Goal: Task Accomplishment & Management: Use online tool/utility

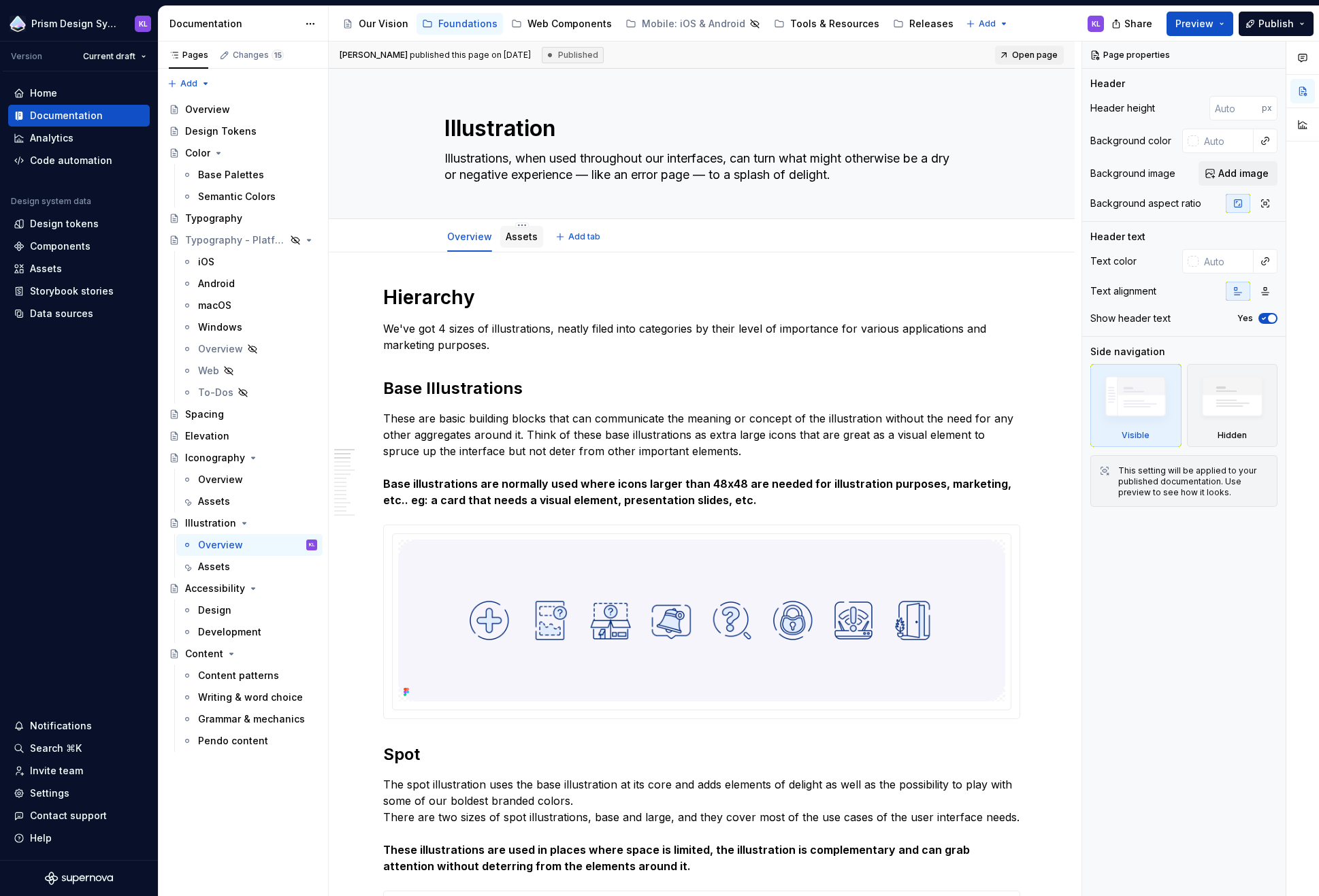
click at [510, 236] on link "Assets" at bounding box center [521, 236] width 32 height 11
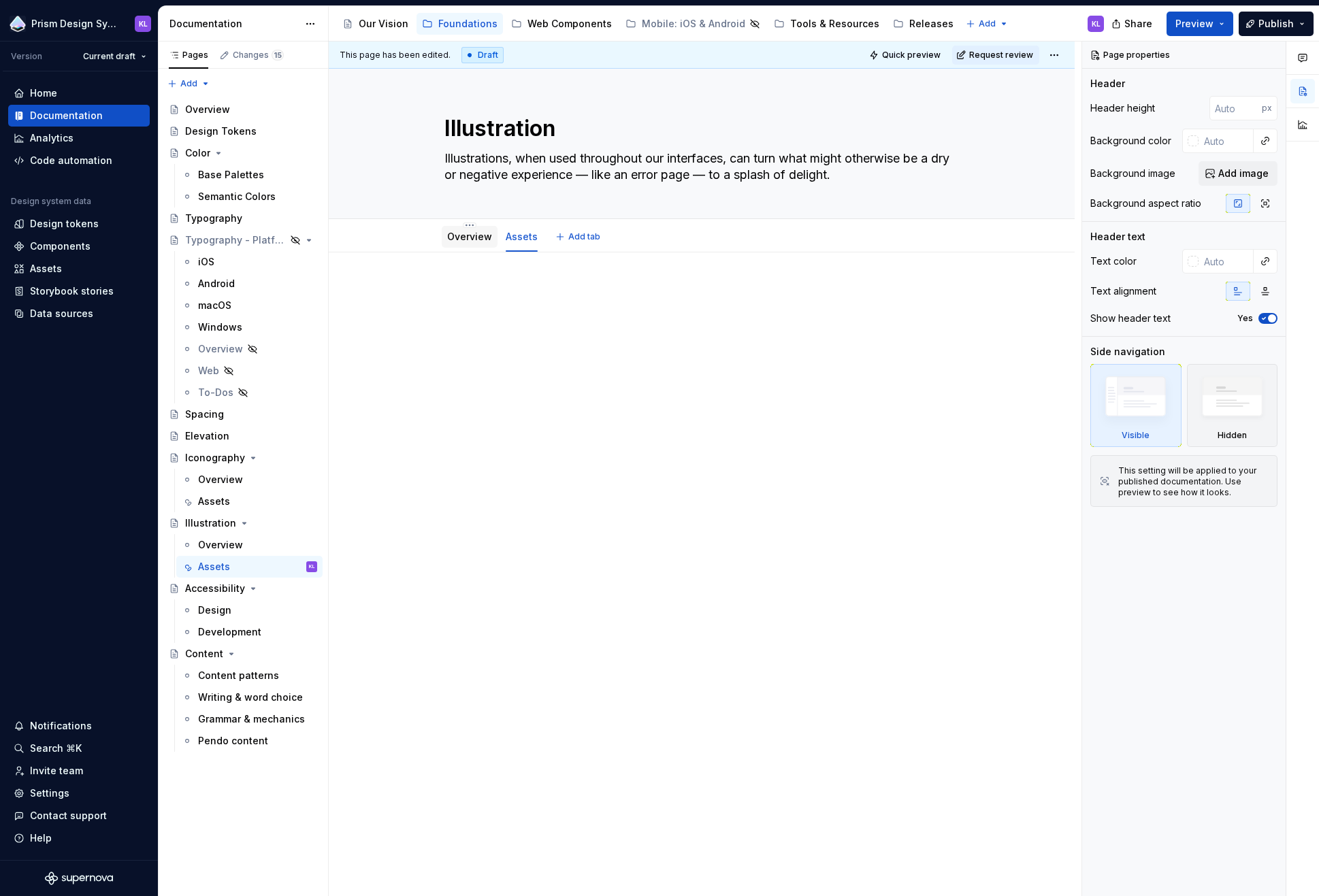
click at [458, 236] on link "Overview" at bounding box center [469, 236] width 45 height 11
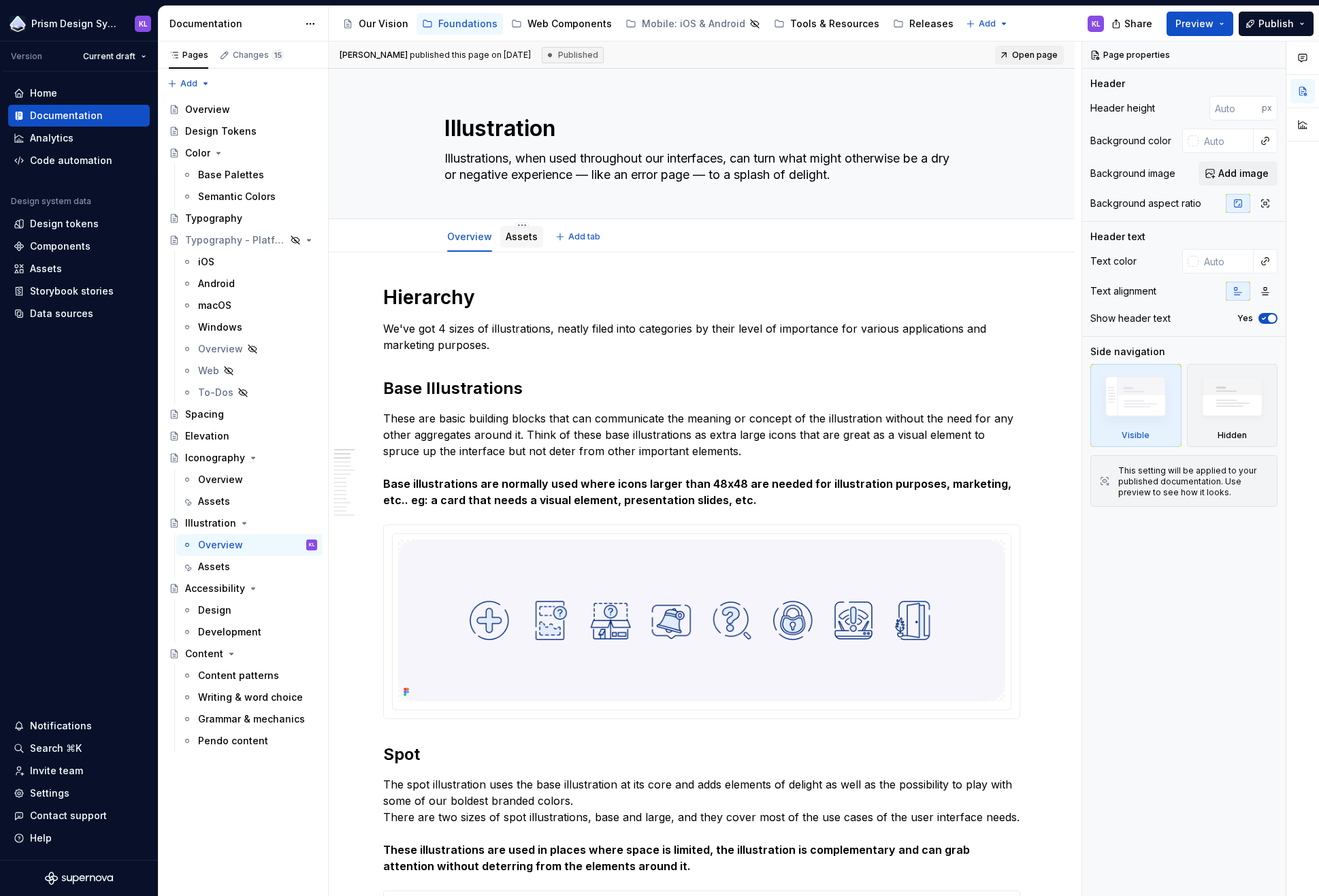
click at [528, 237] on link "Assets" at bounding box center [521, 236] width 32 height 11
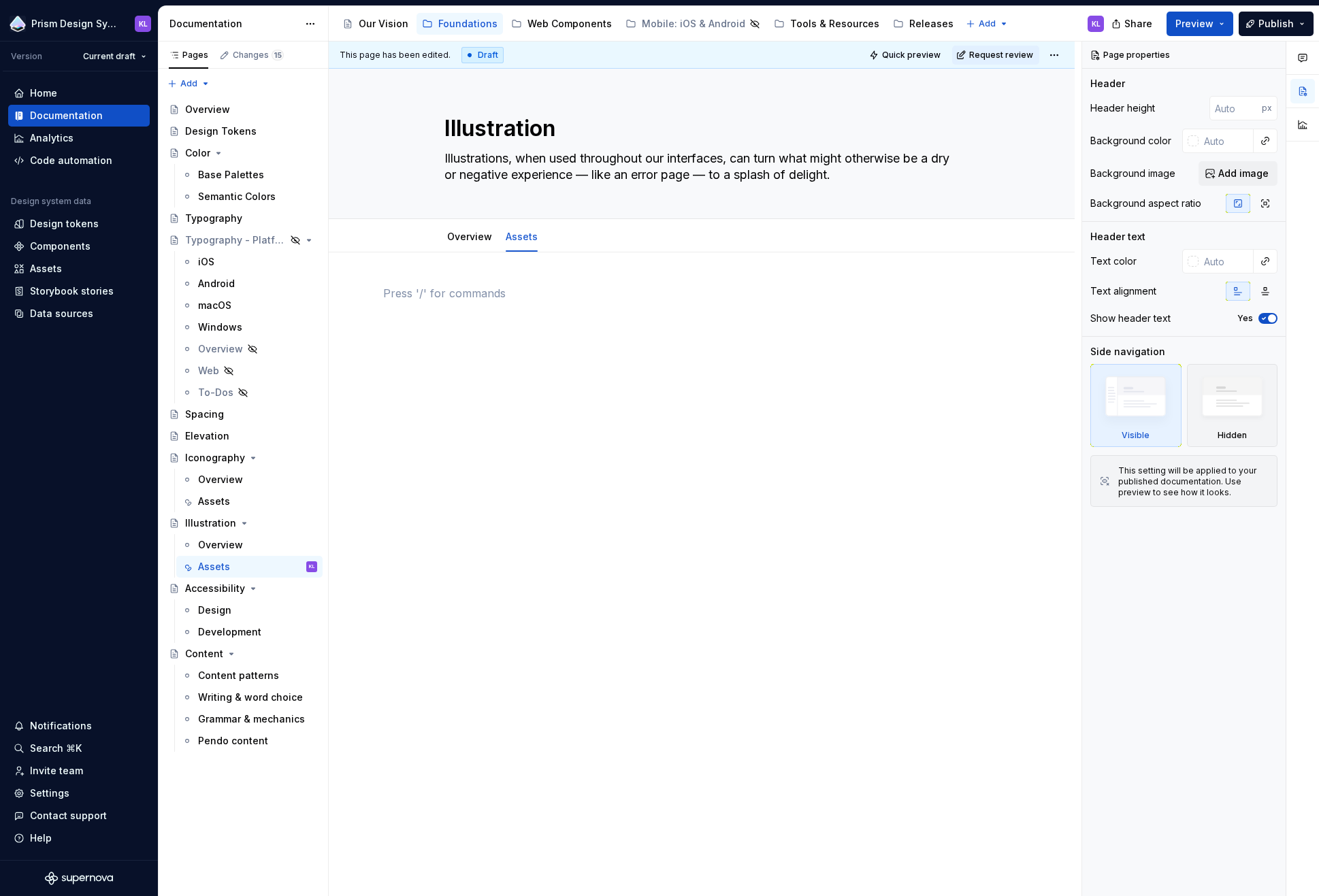
click at [600, 325] on div at bounding box center [701, 310] width 637 height 51
click at [235, 500] on div "Assets" at bounding box center [257, 501] width 119 height 19
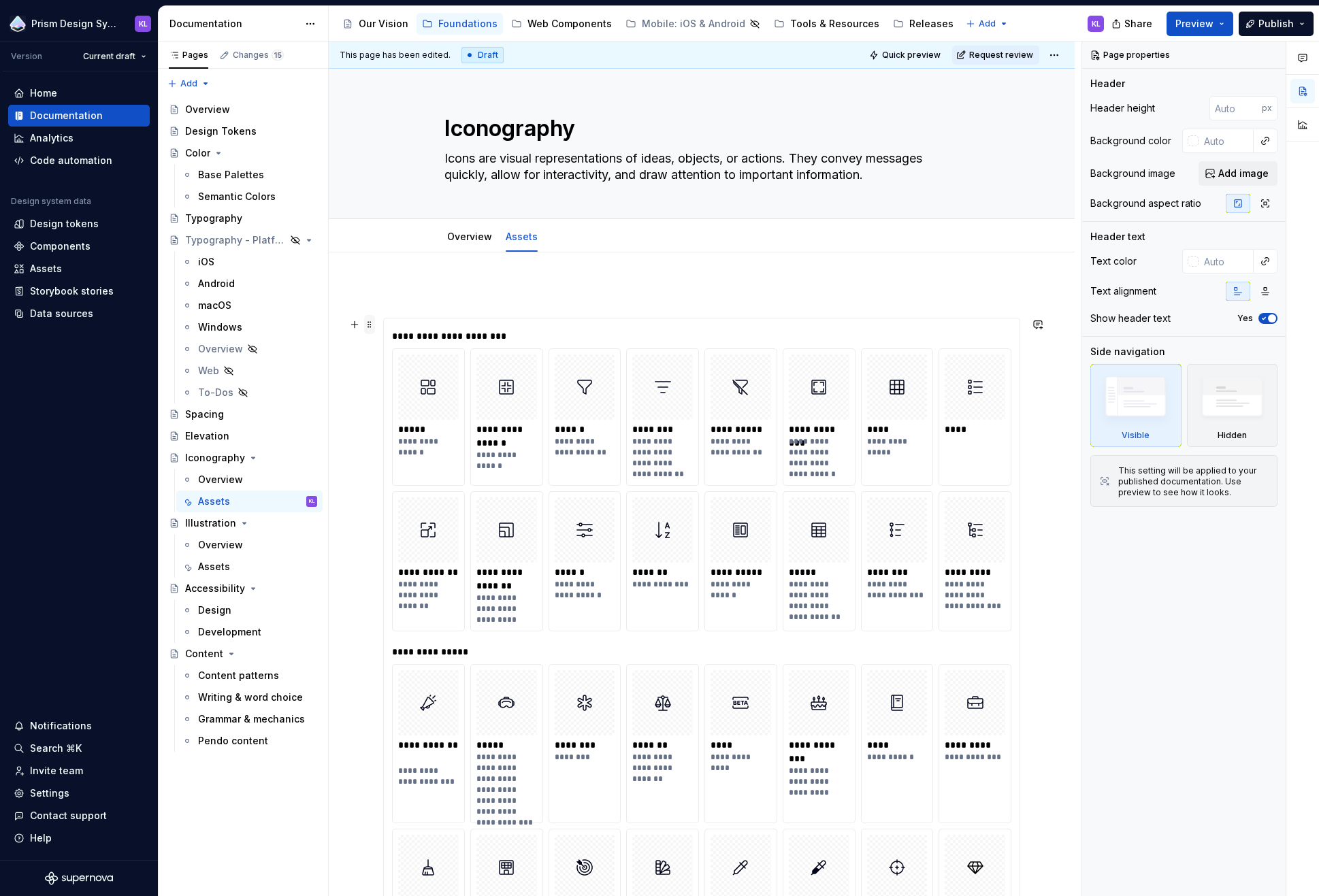
click at [365, 324] on span at bounding box center [369, 324] width 11 height 19
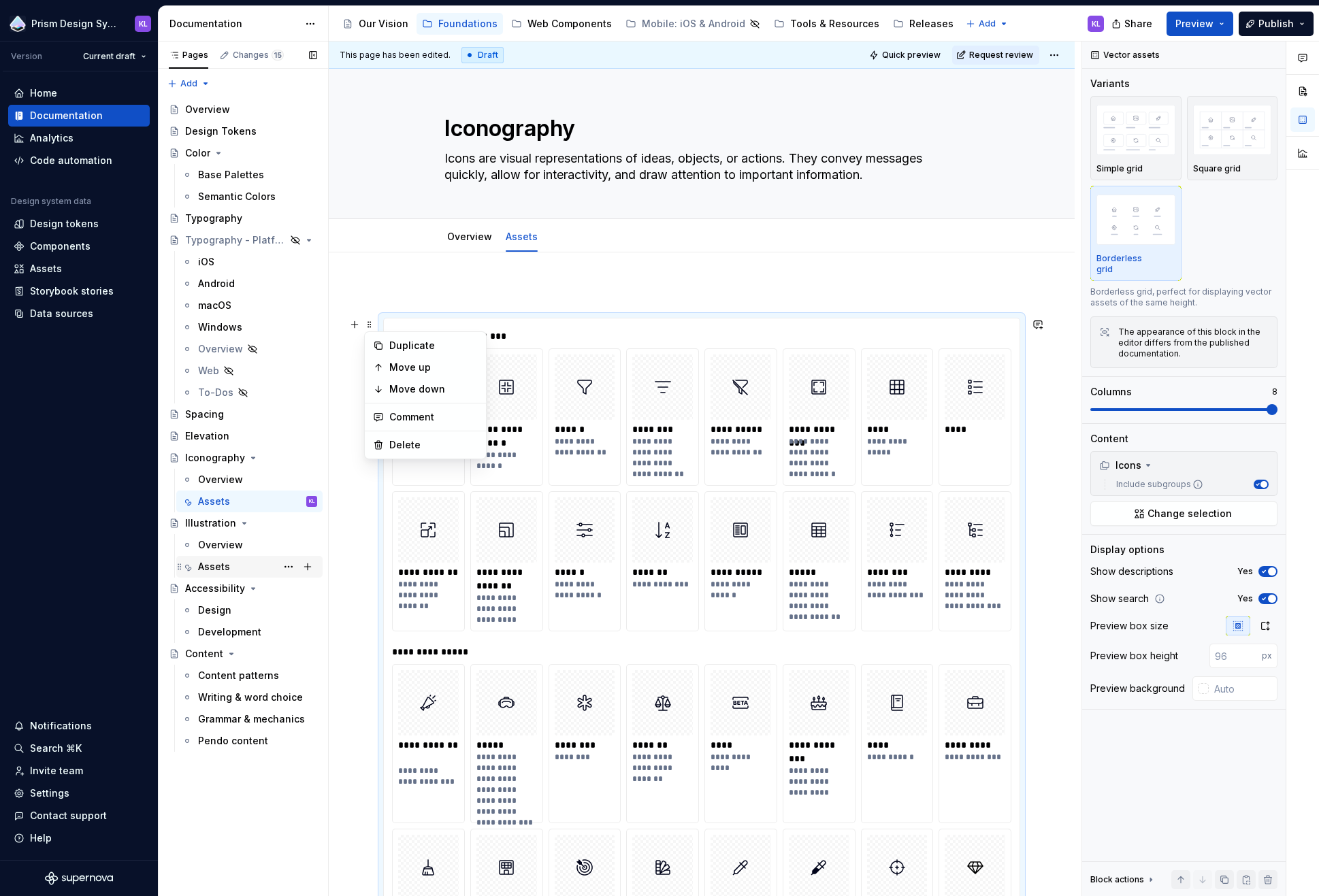
click at [238, 569] on div "Assets" at bounding box center [257, 567] width 119 height 19
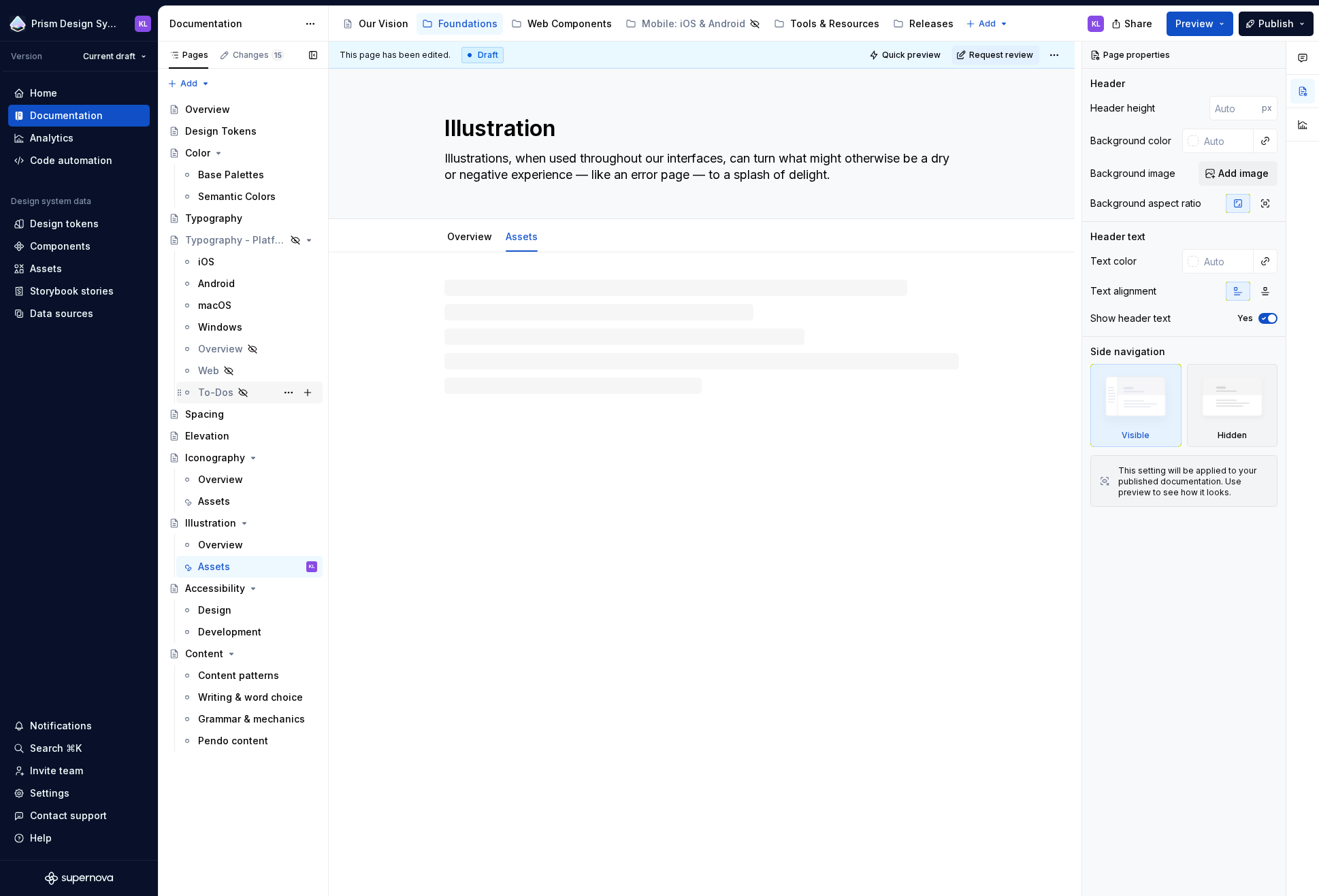
type textarea "*"
click at [512, 282] on div at bounding box center [702, 437] width 746 height 370
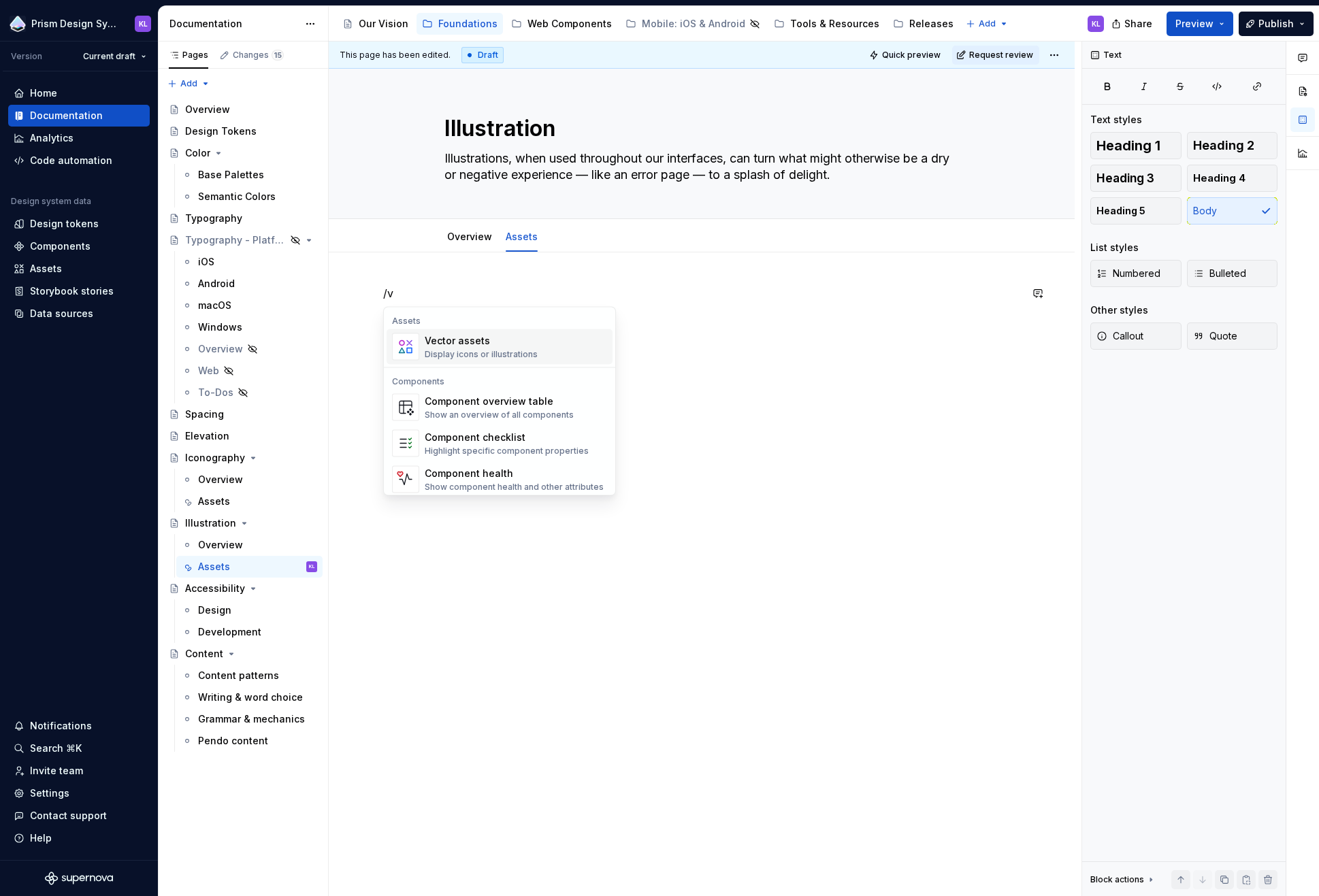
click at [479, 349] on div "Display icons or illustrations" at bounding box center [481, 354] width 113 height 11
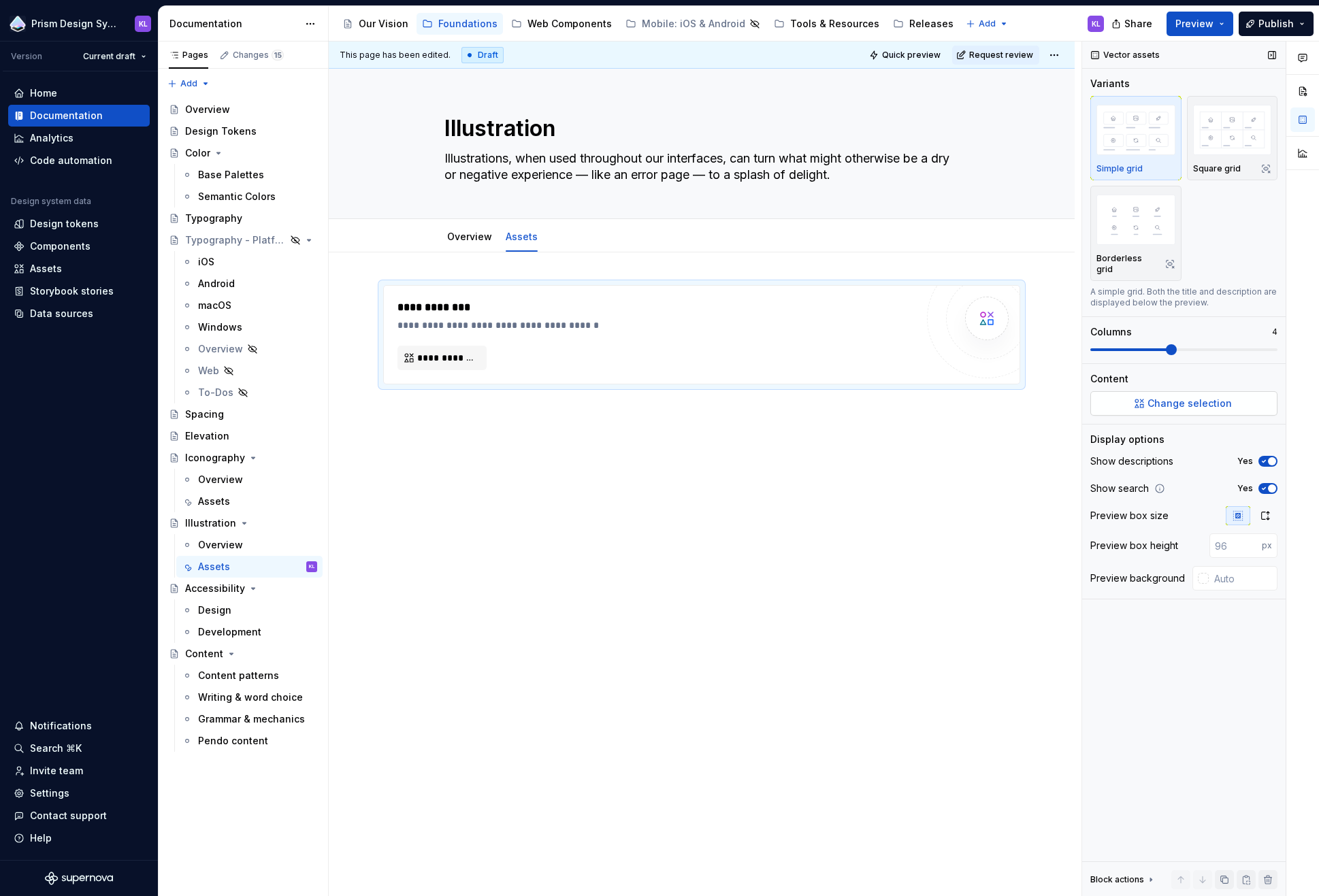
click at [1220, 397] on span "Change selection" at bounding box center [1189, 403] width 84 height 13
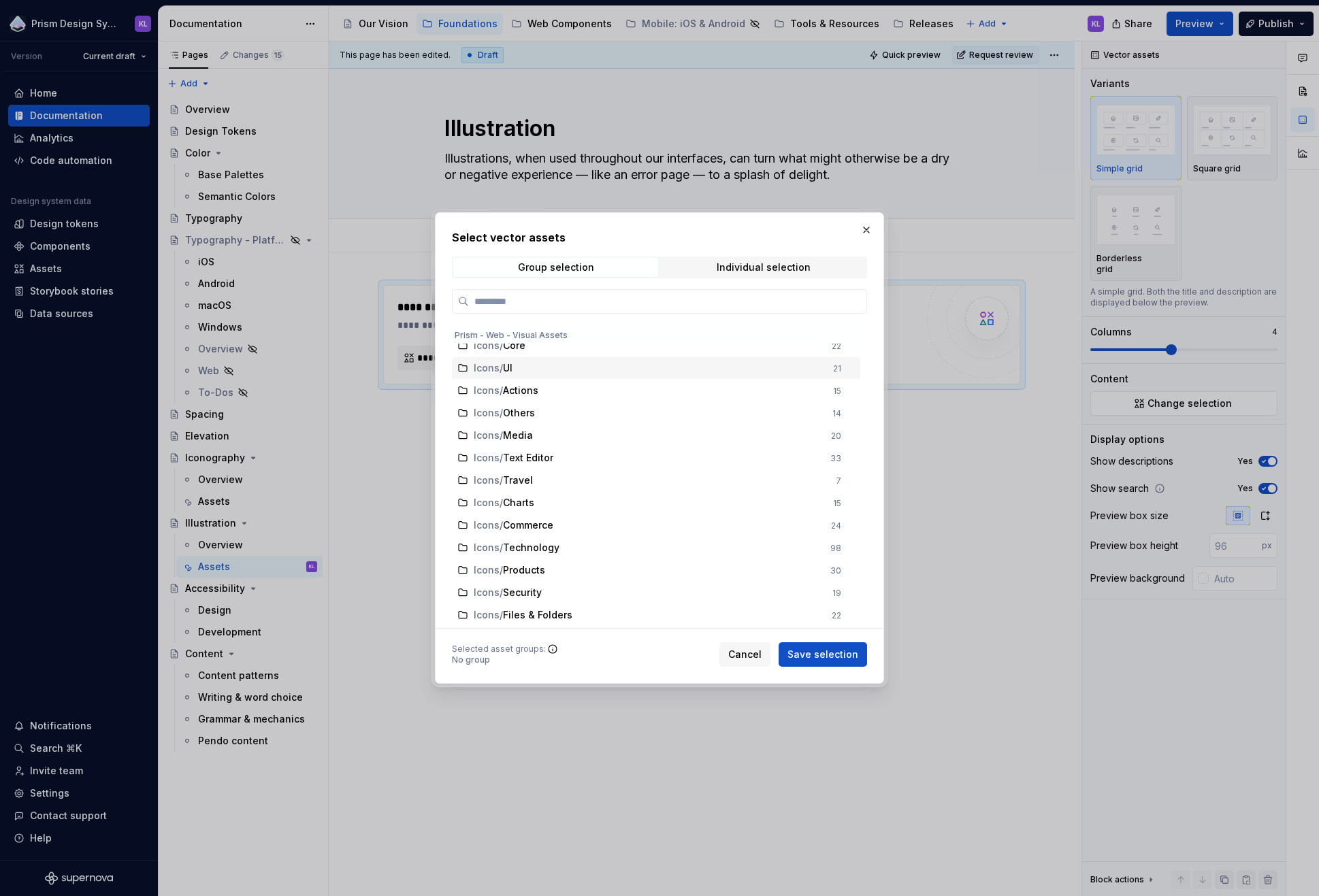
scroll to position [270, 0]
click at [740, 652] on span "Cancel" at bounding box center [745, 654] width 33 height 13
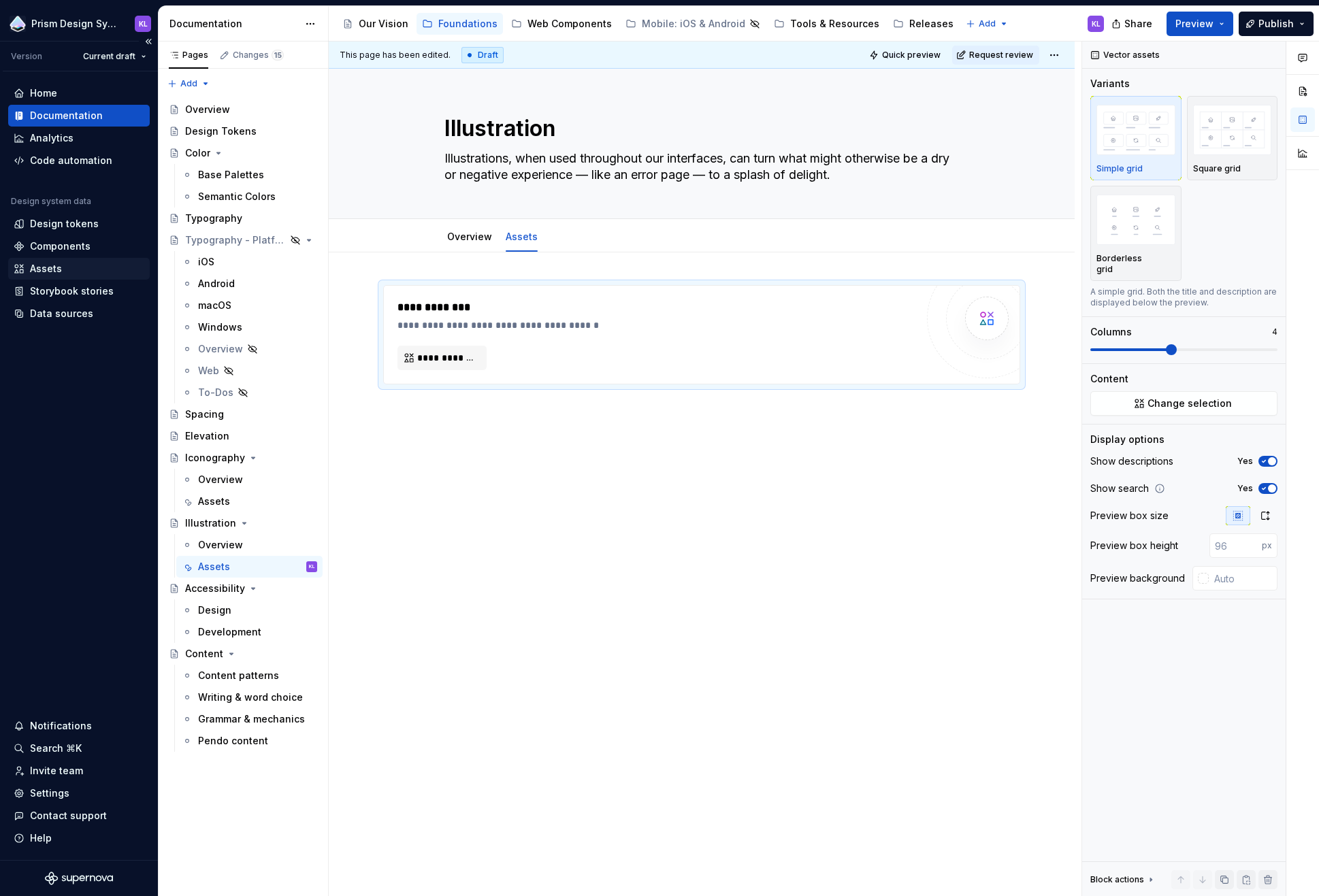
click at [53, 270] on div "Assets" at bounding box center [46, 268] width 32 height 13
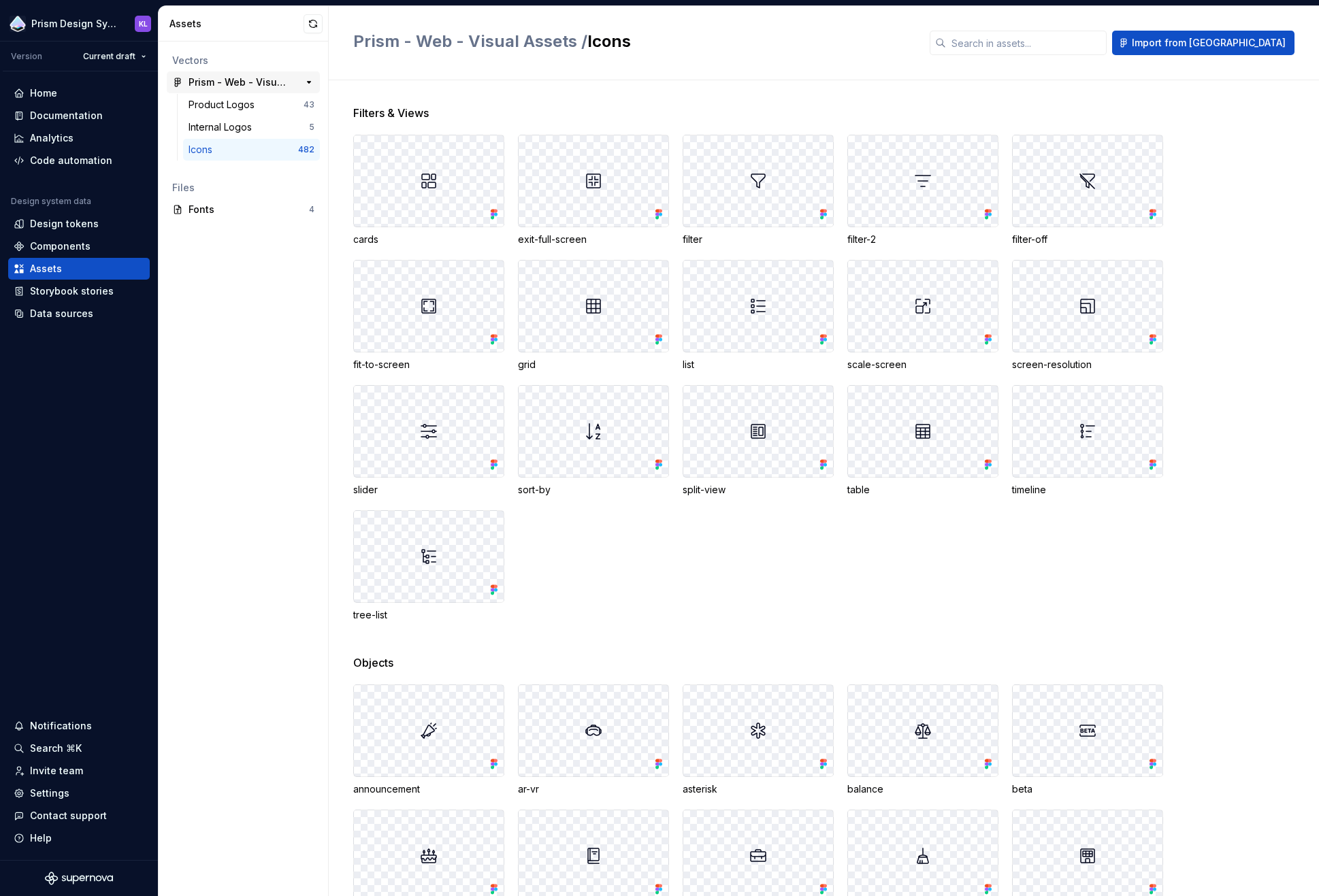
click at [272, 82] on div "Prism - Web - Visual Assets" at bounding box center [239, 82] width 101 height 13
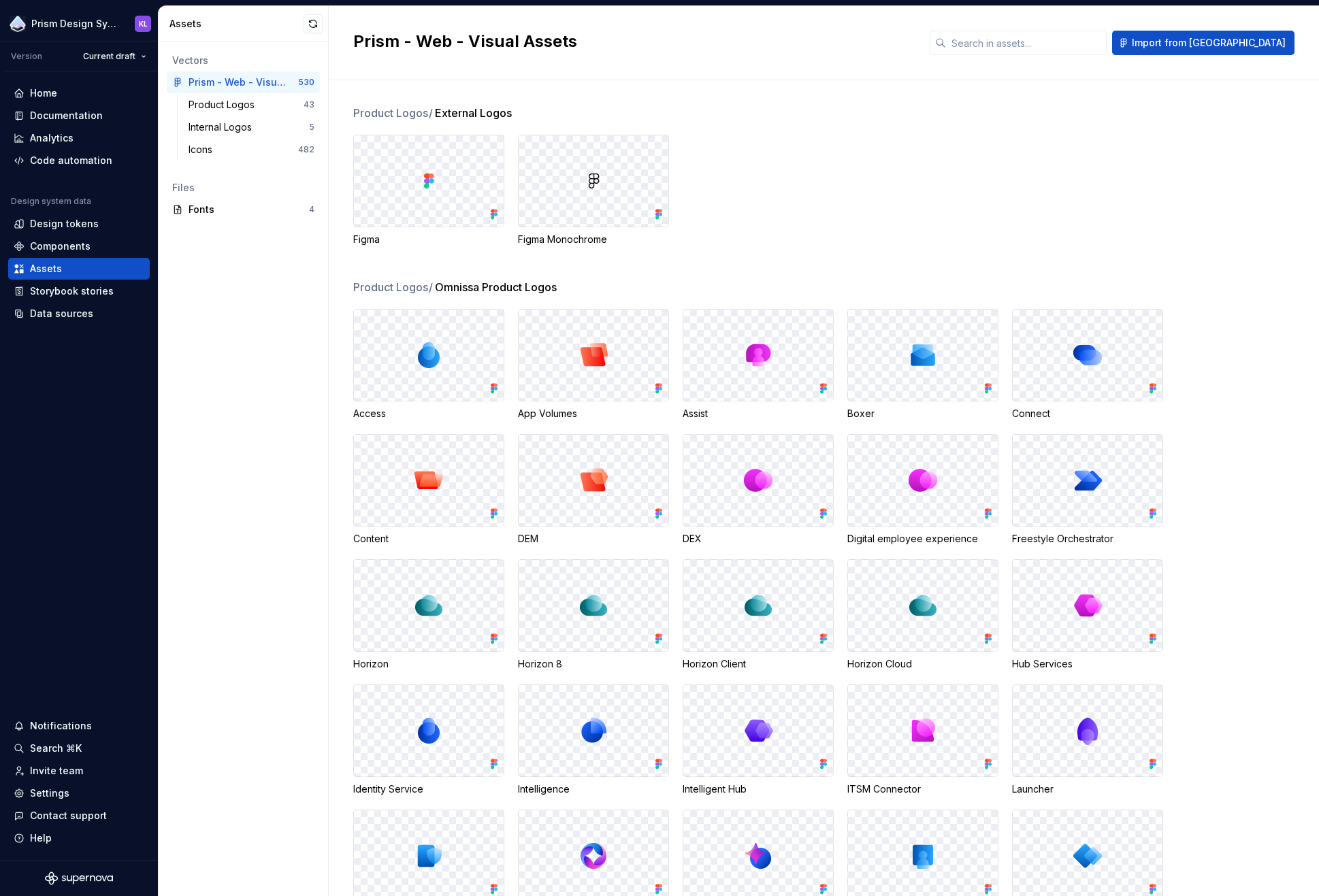
scroll to position [3, 0]
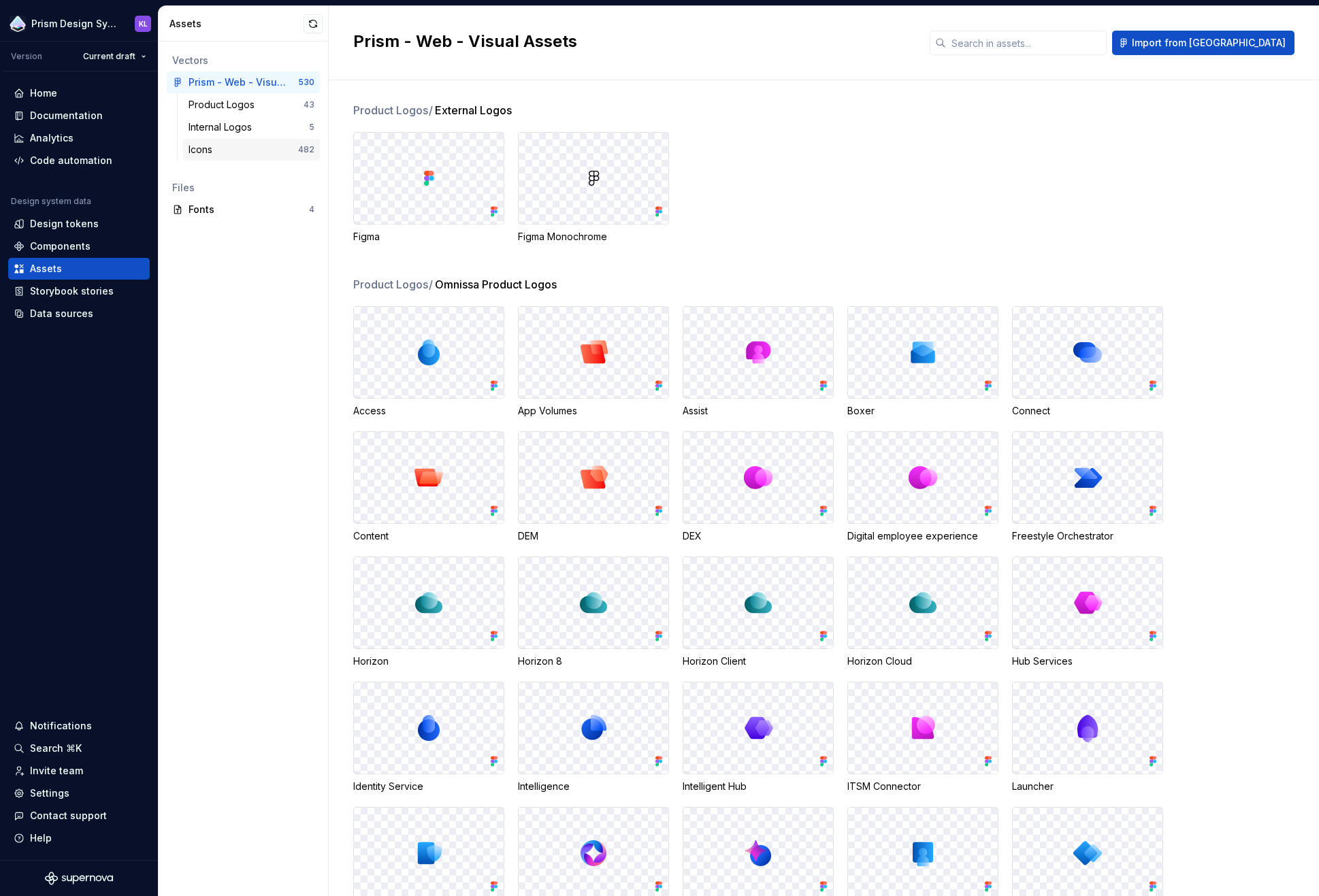
click at [234, 148] on div "Icons" at bounding box center [244, 149] width 110 height 13
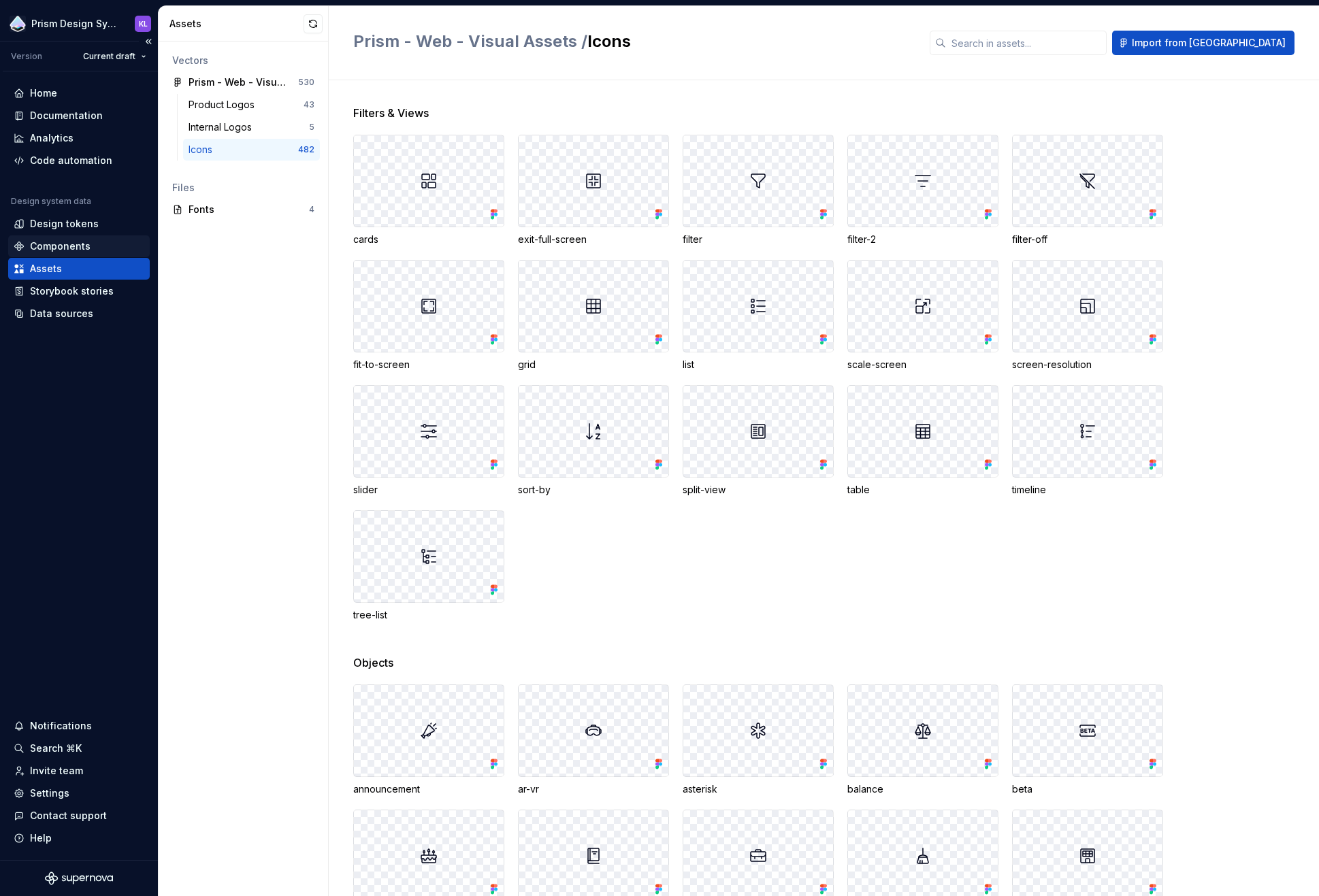
click at [83, 242] on div "Components" at bounding box center [61, 246] width 61 height 13
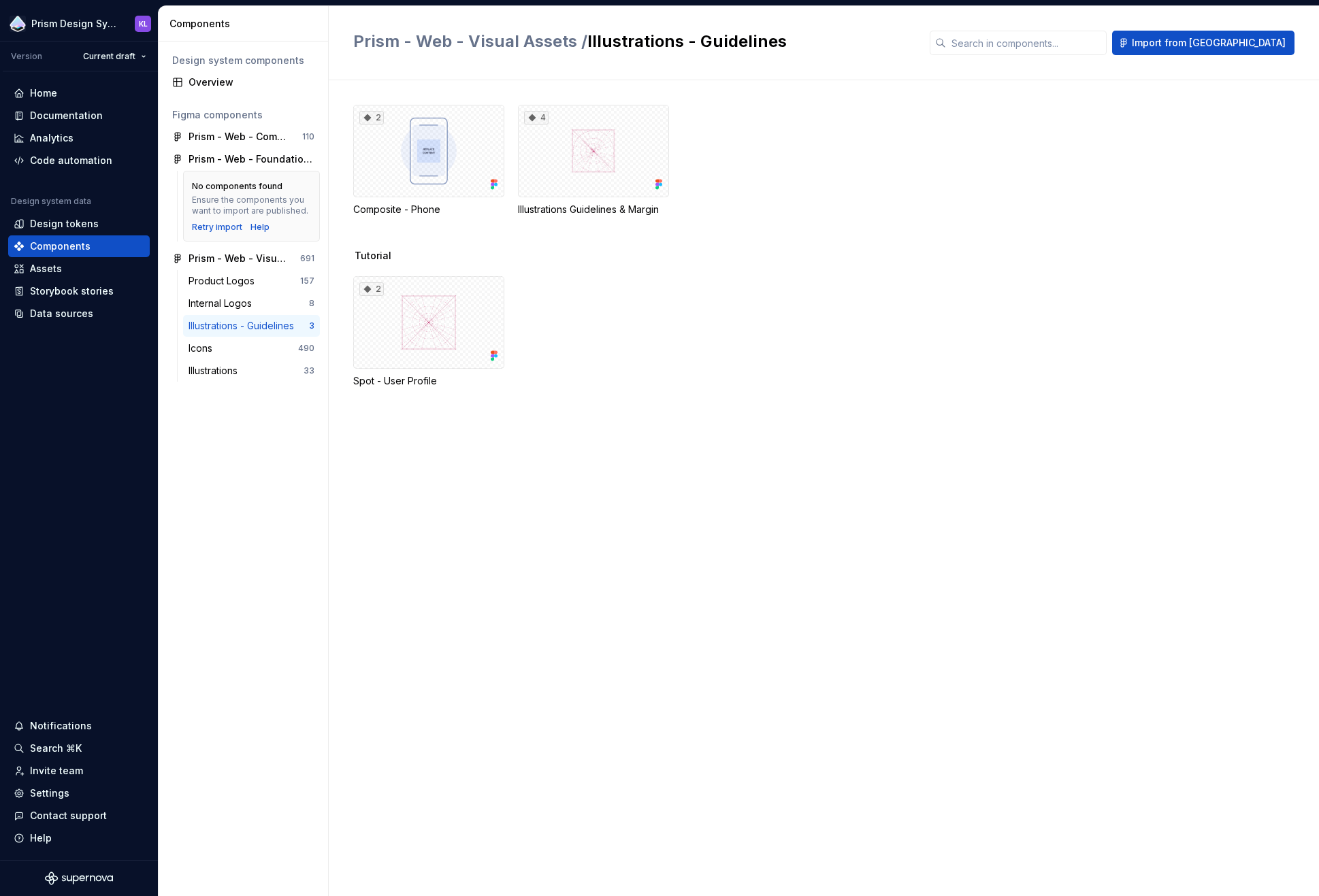
click at [252, 324] on div "Illustrations - Guidelines" at bounding box center [244, 325] width 111 height 13
click at [251, 362] on div "Illustrations 33" at bounding box center [251, 370] width 137 height 22
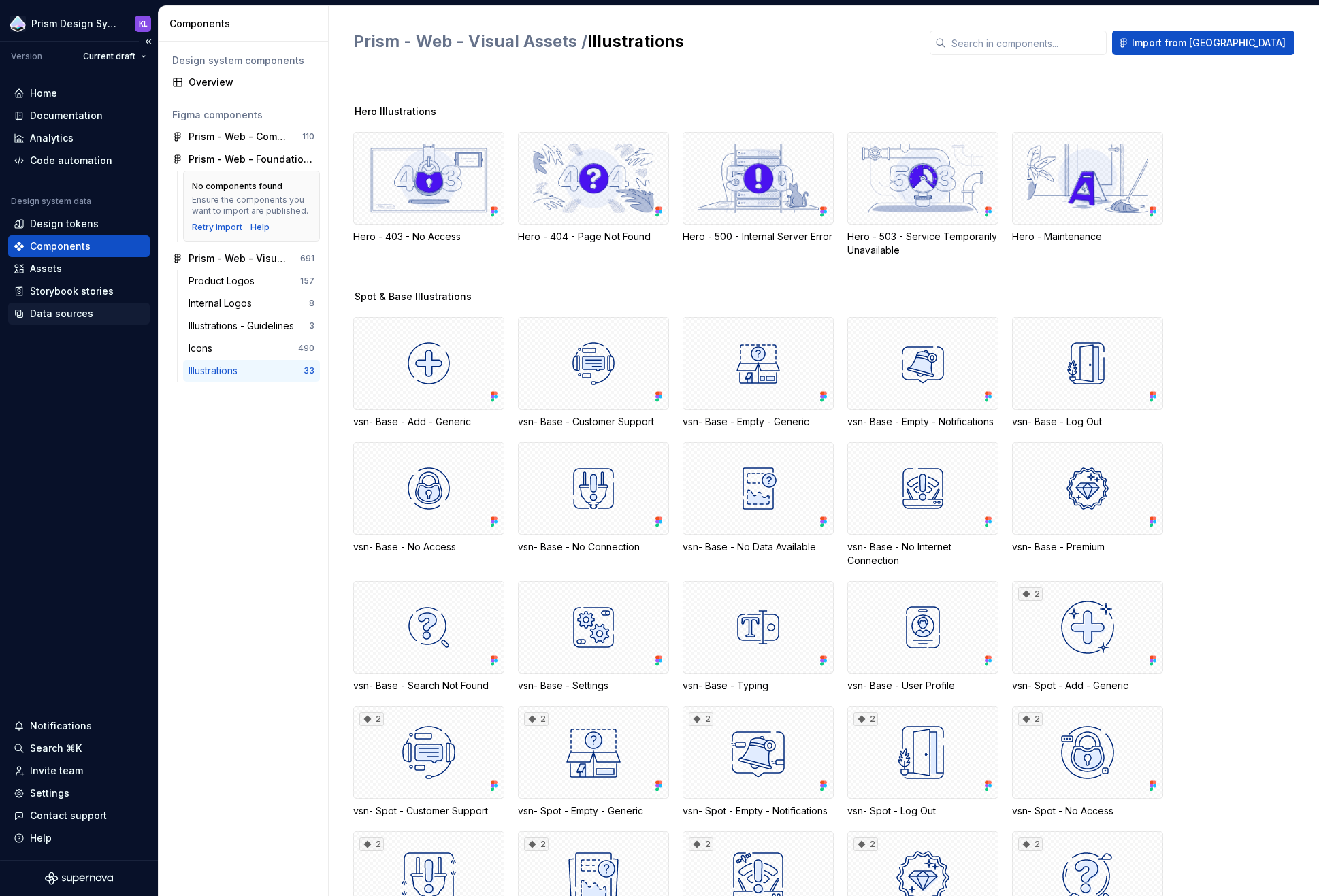
click at [81, 316] on div "Data sources" at bounding box center [62, 313] width 63 height 13
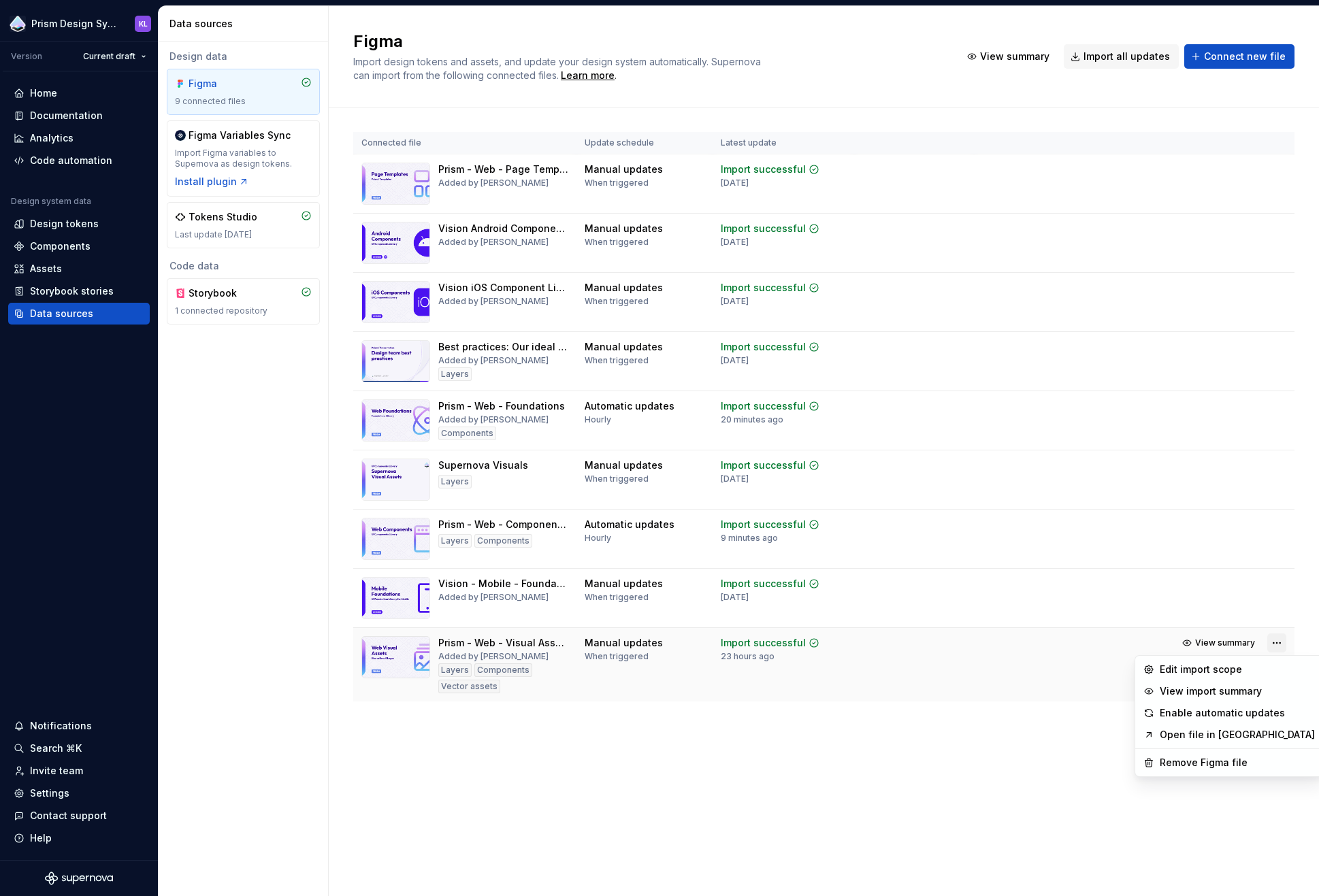
click at [1220, 644] on html "Prism Design System KL Version Current draft Home Documentation Analytics Code …" at bounding box center [660, 448] width 1319 height 896
click at [1220, 669] on div "Edit import scope" at bounding box center [1237, 669] width 155 height 13
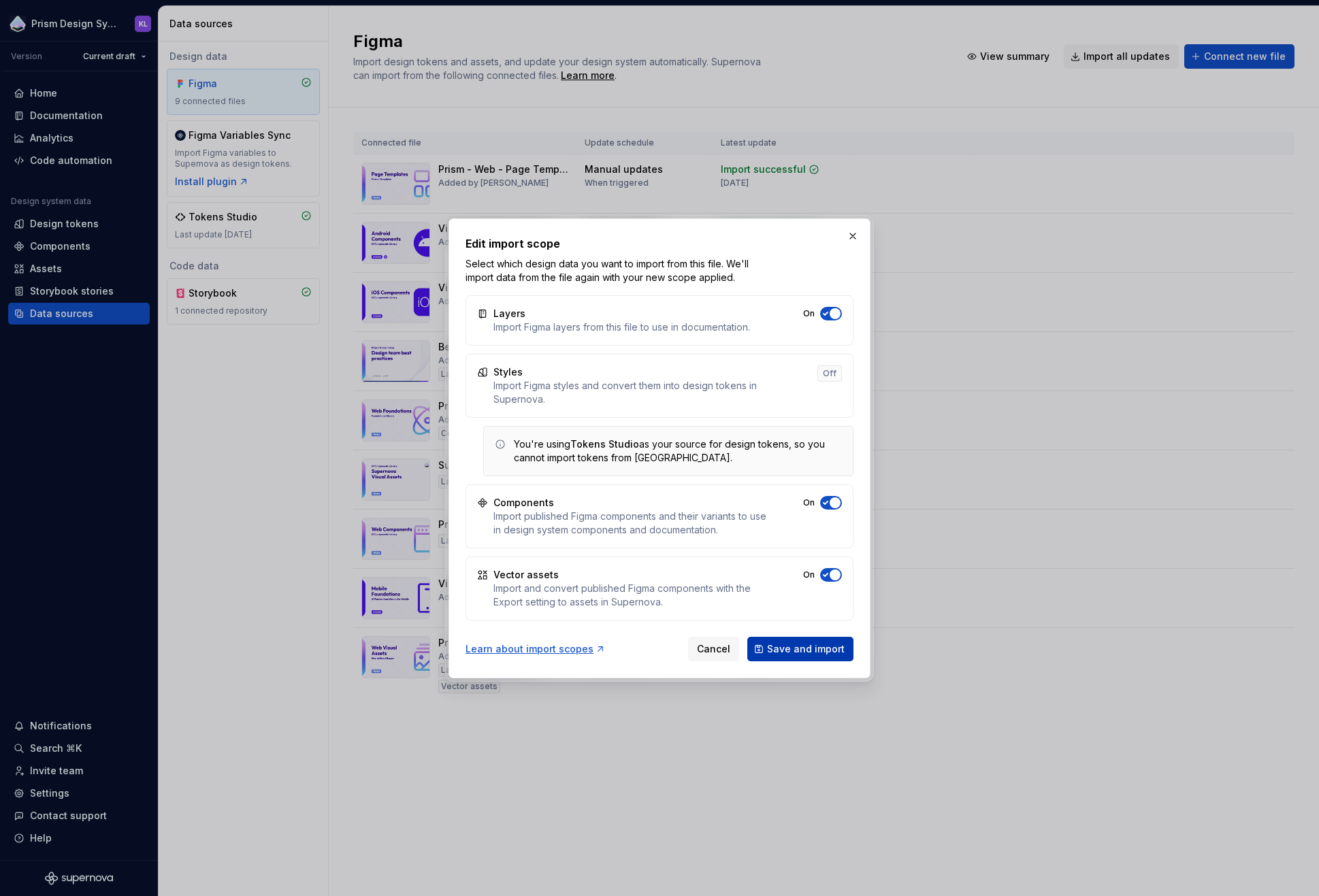
click at [773, 648] on span "Save and import" at bounding box center [806, 649] width 77 height 13
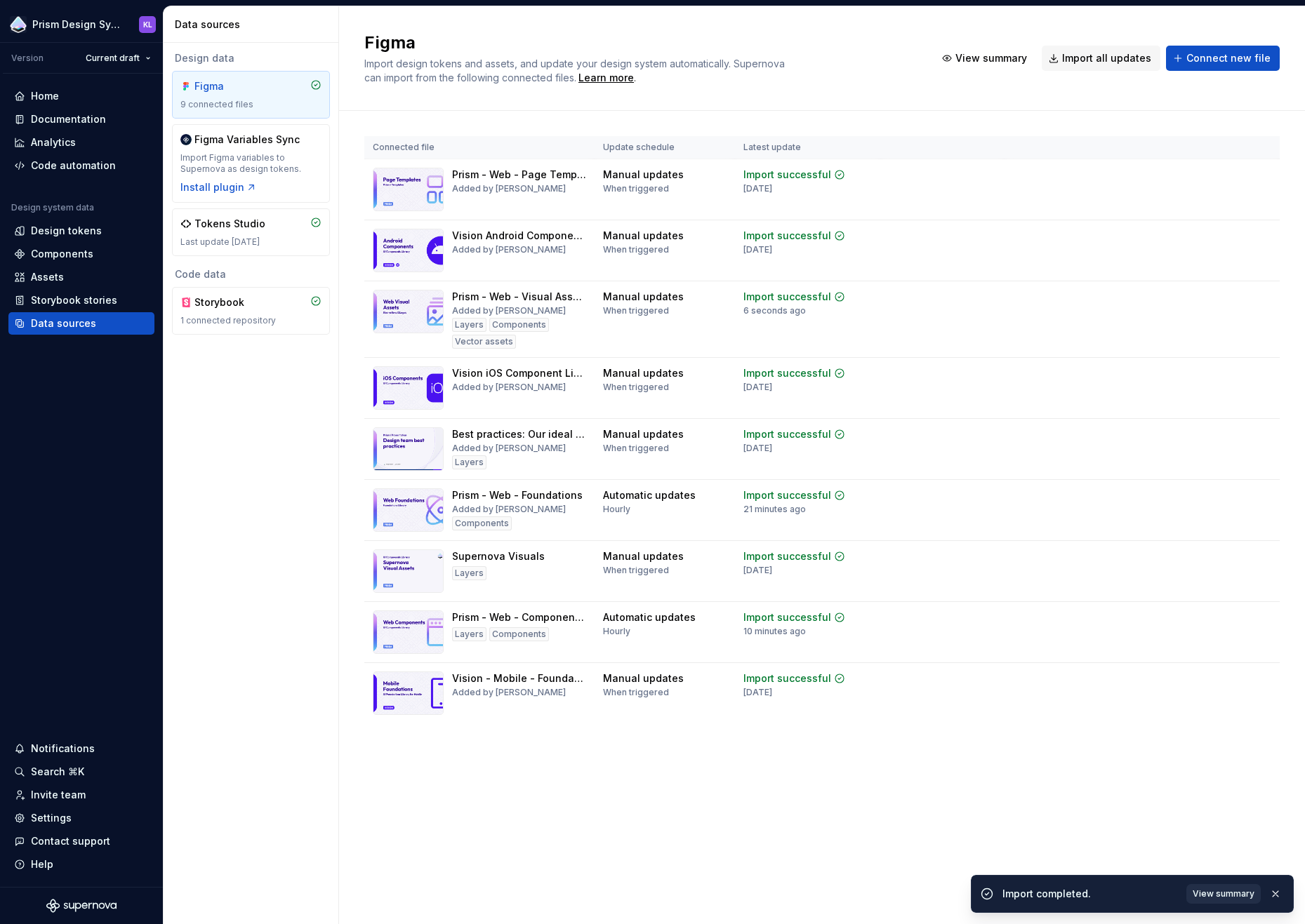
click at [1209, 897] on span "View summary" at bounding box center [1224, 894] width 62 height 11
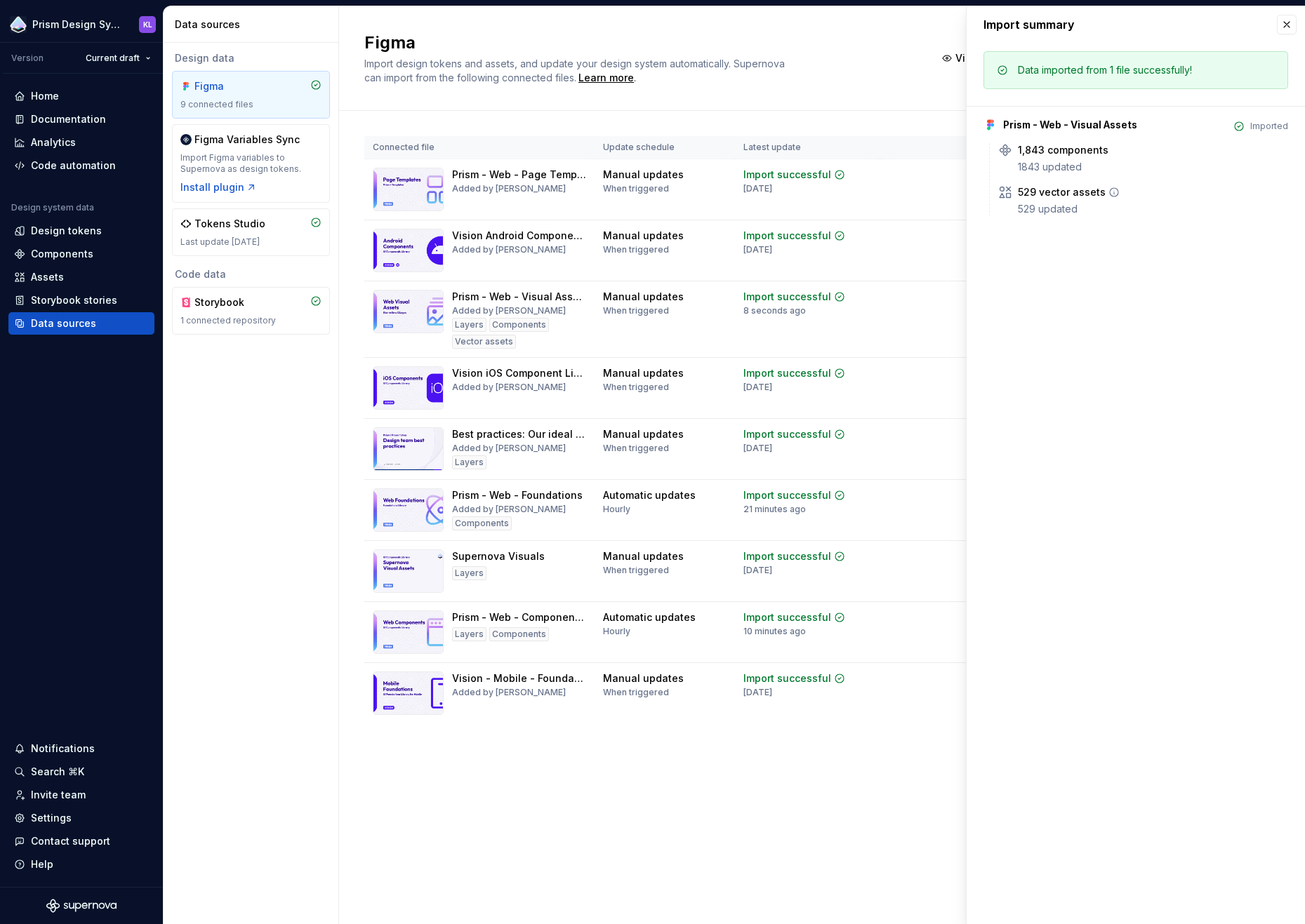
click at [1113, 193] on icon at bounding box center [1114, 192] width 11 height 11
click at [1060, 208] on div "529 updated" at bounding box center [1153, 208] width 270 height 14
click at [75, 282] on div "Assets" at bounding box center [81, 277] width 135 height 14
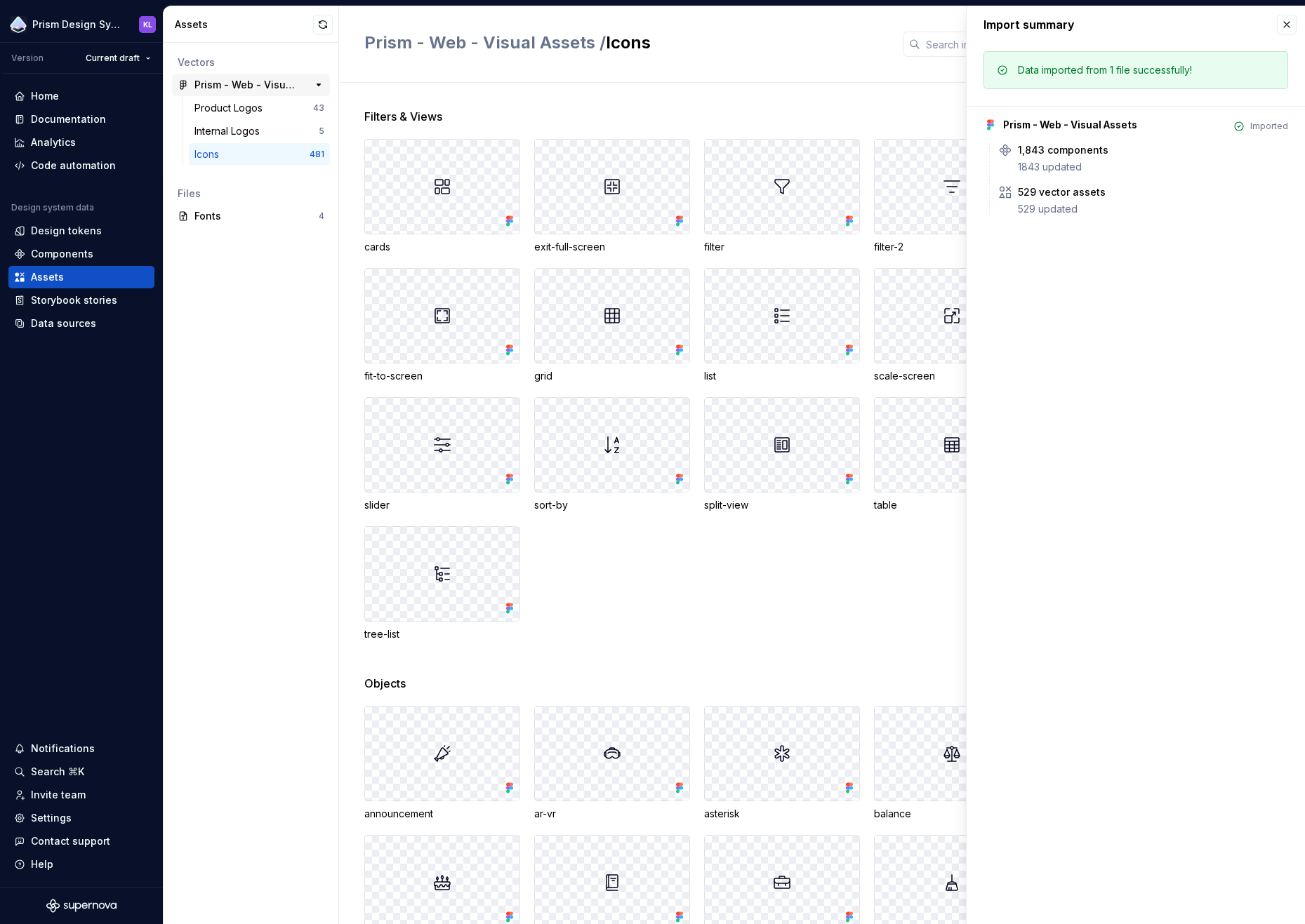
click at [292, 86] on div "Prism - Web - Visual Assets" at bounding box center [247, 84] width 105 height 14
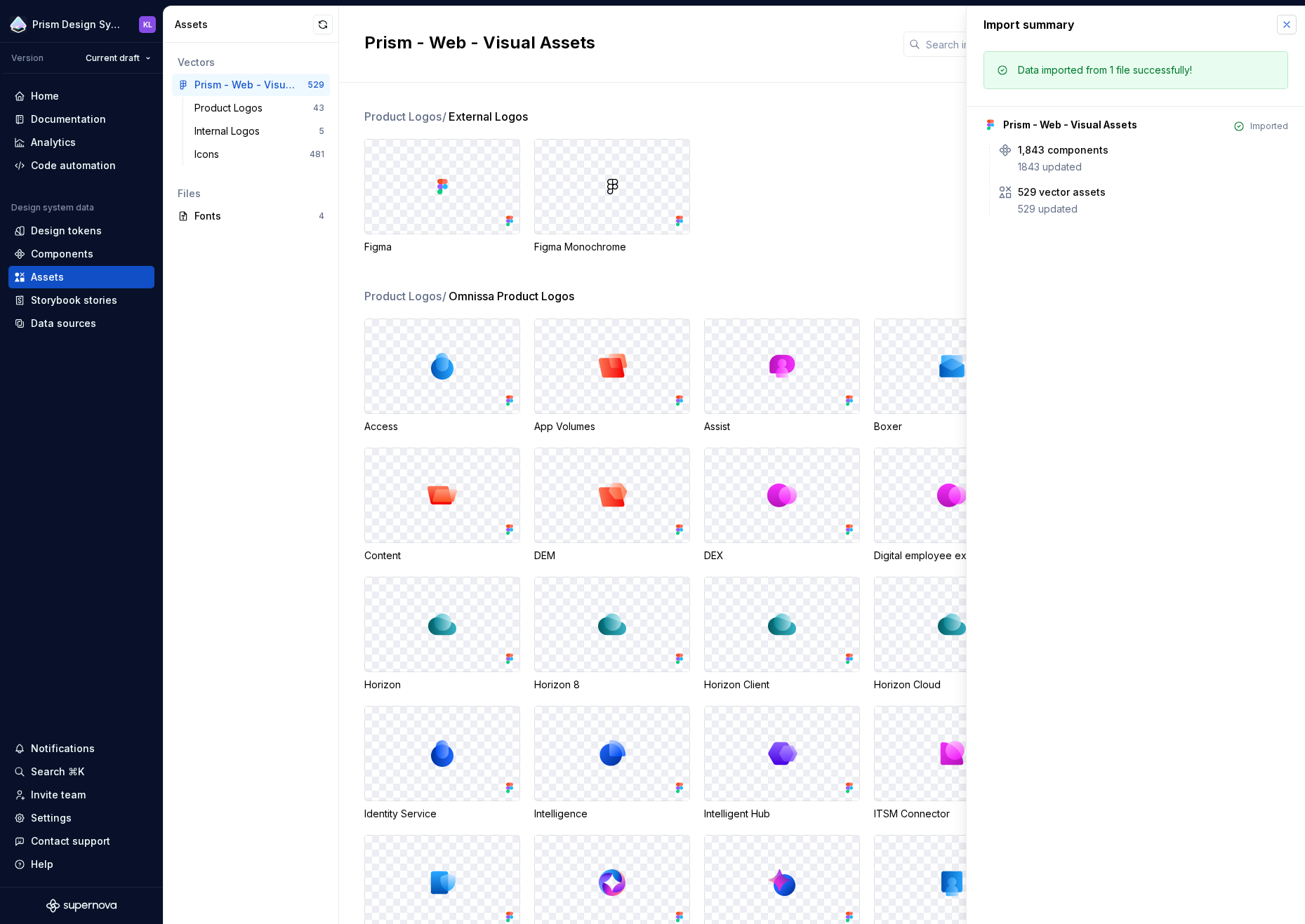
click at [1259, 28] on button "button" at bounding box center [1287, 24] width 20 height 20
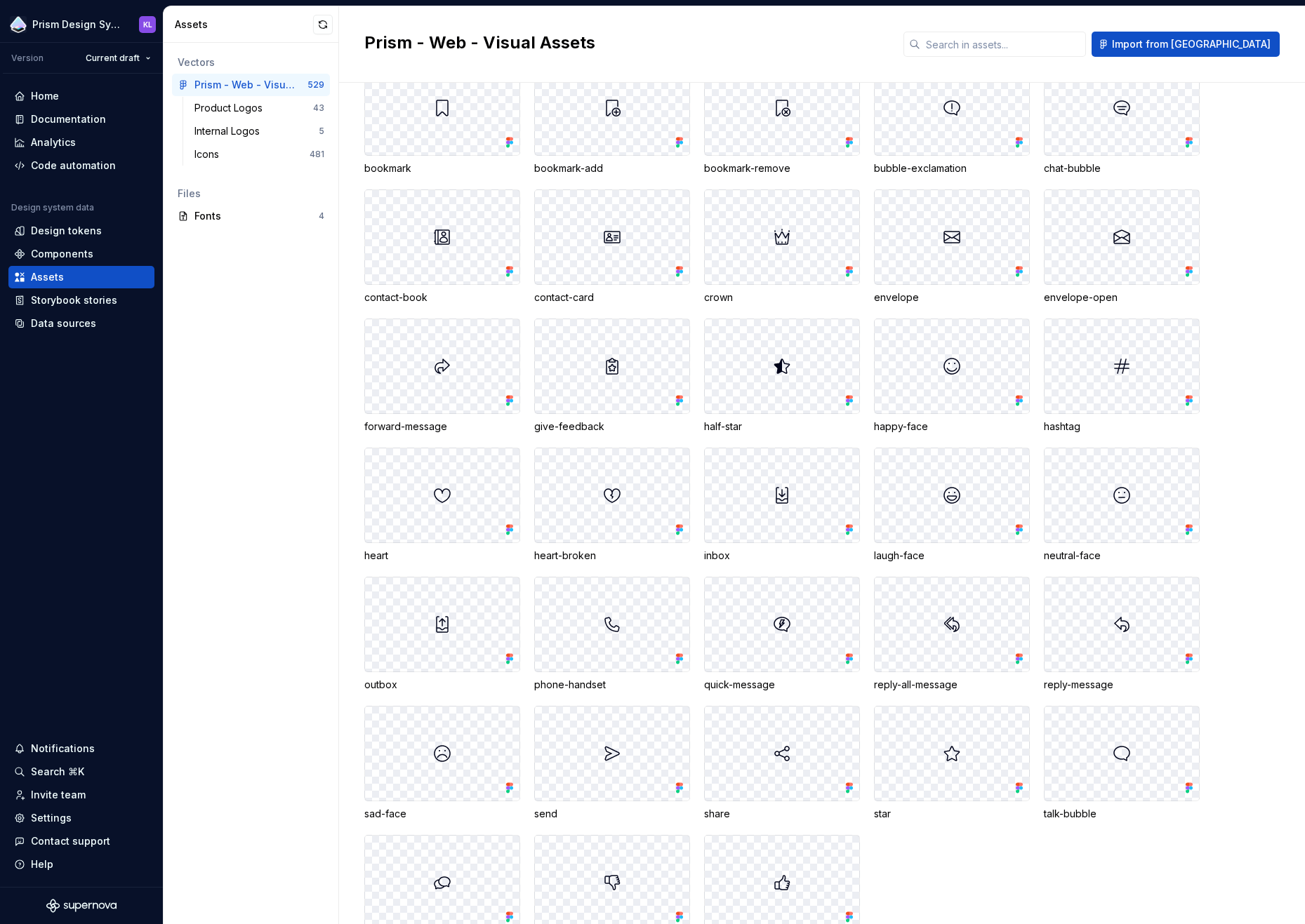
scroll to position [15005, 0]
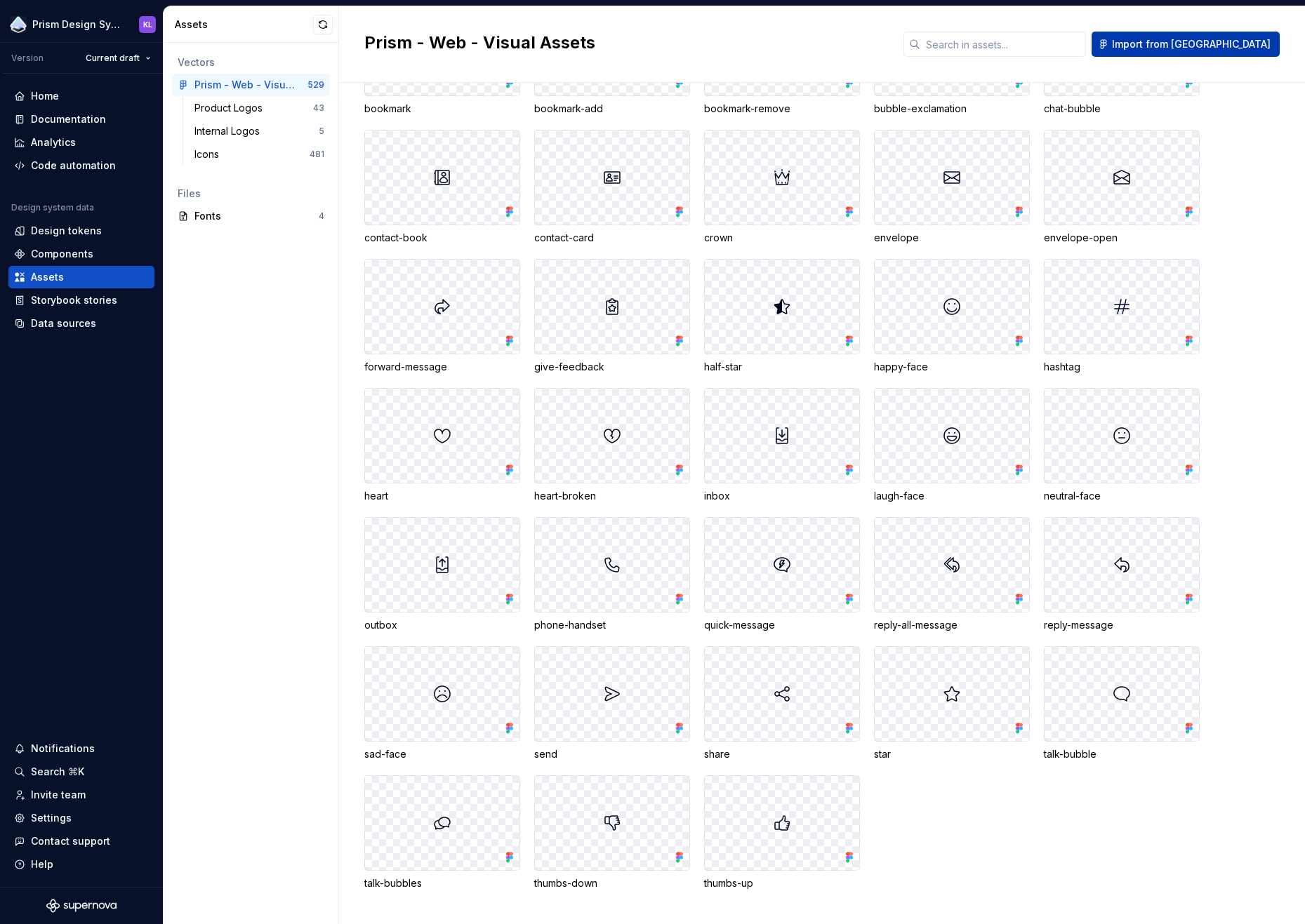
click at [1245, 42] on span "Import from [GEOGRAPHIC_DATA]" at bounding box center [1192, 44] width 159 height 14
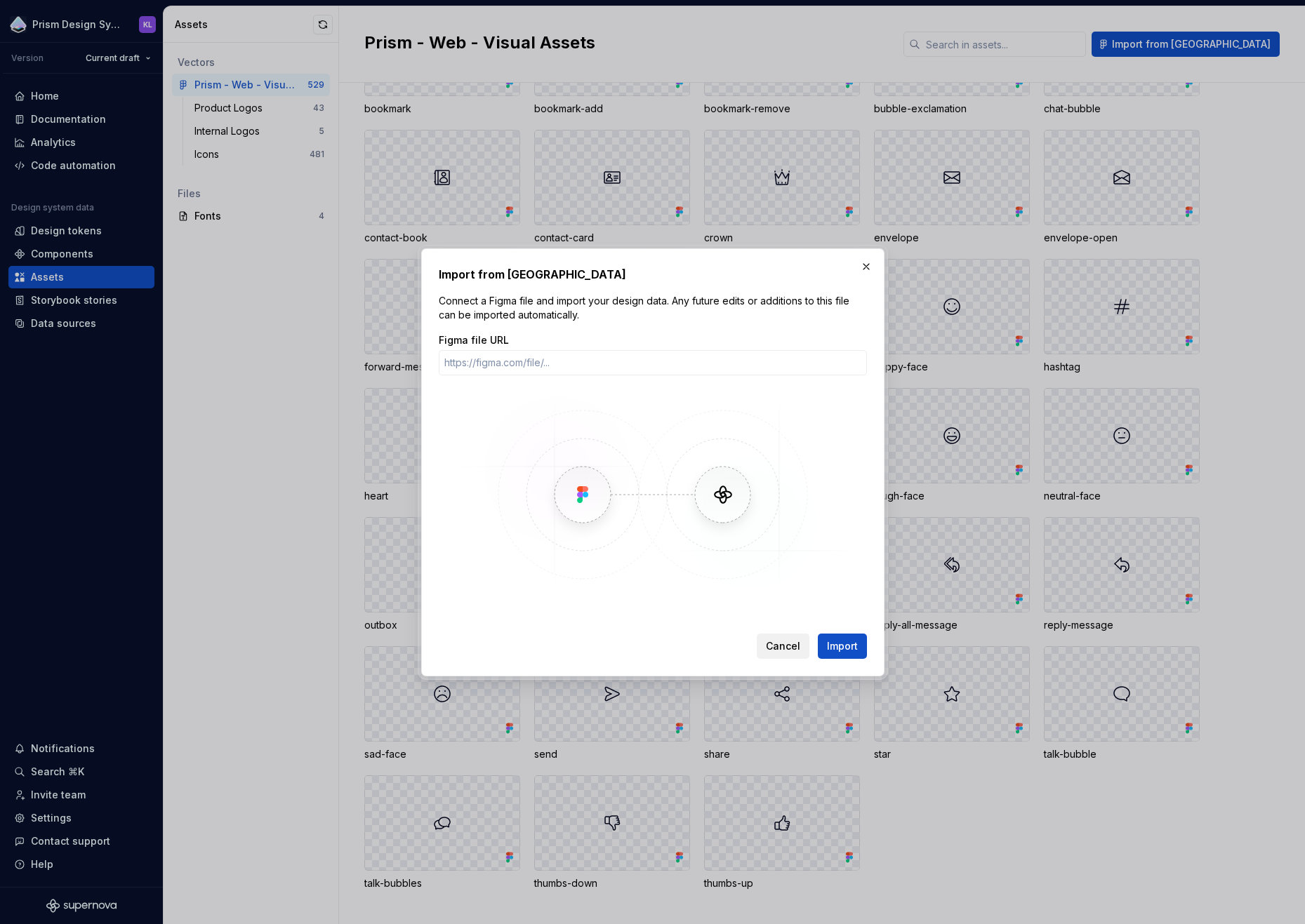
click at [794, 649] on span "Cancel" at bounding box center [783, 646] width 34 height 14
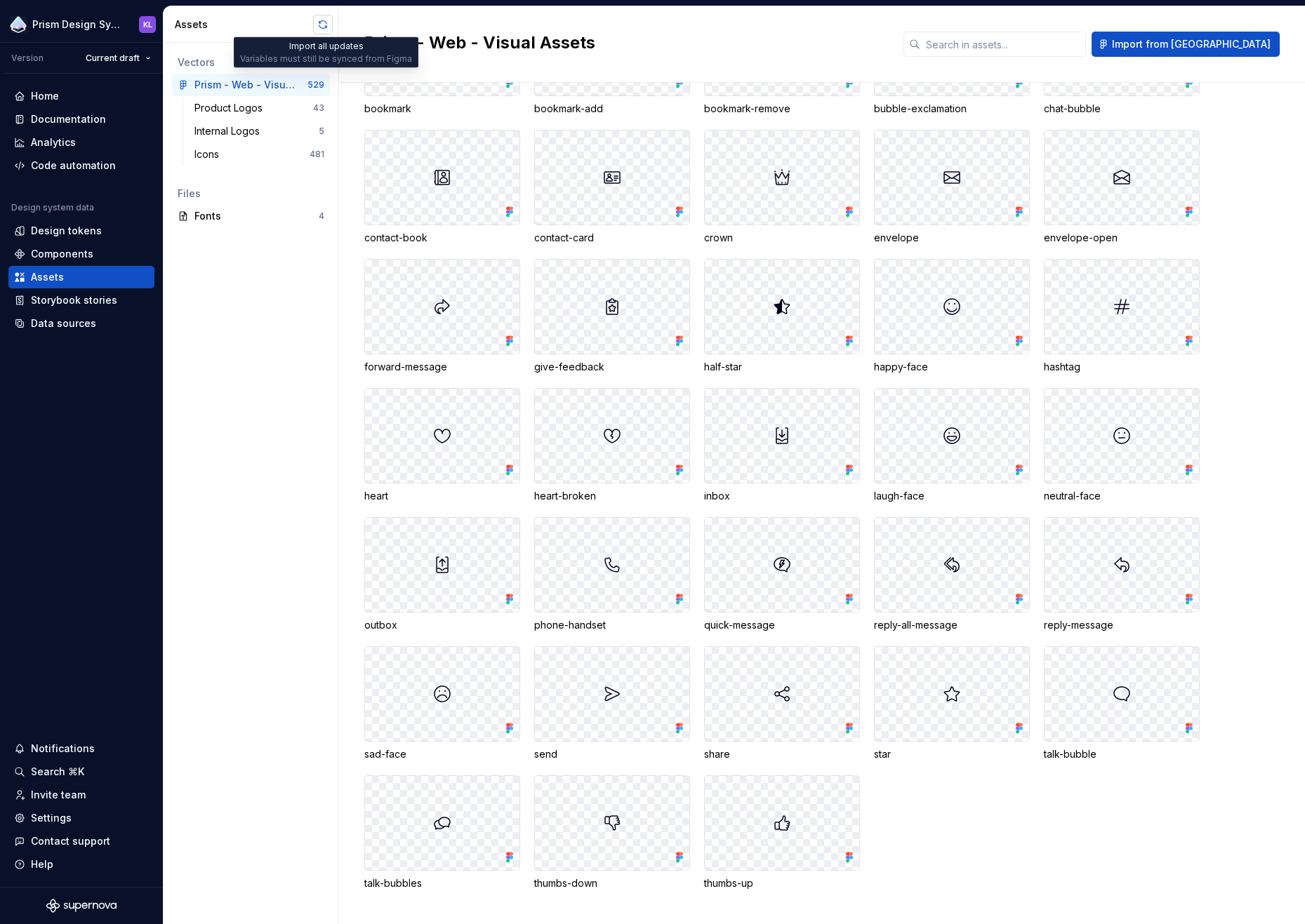
click at [328, 21] on button "button" at bounding box center [322, 24] width 20 height 20
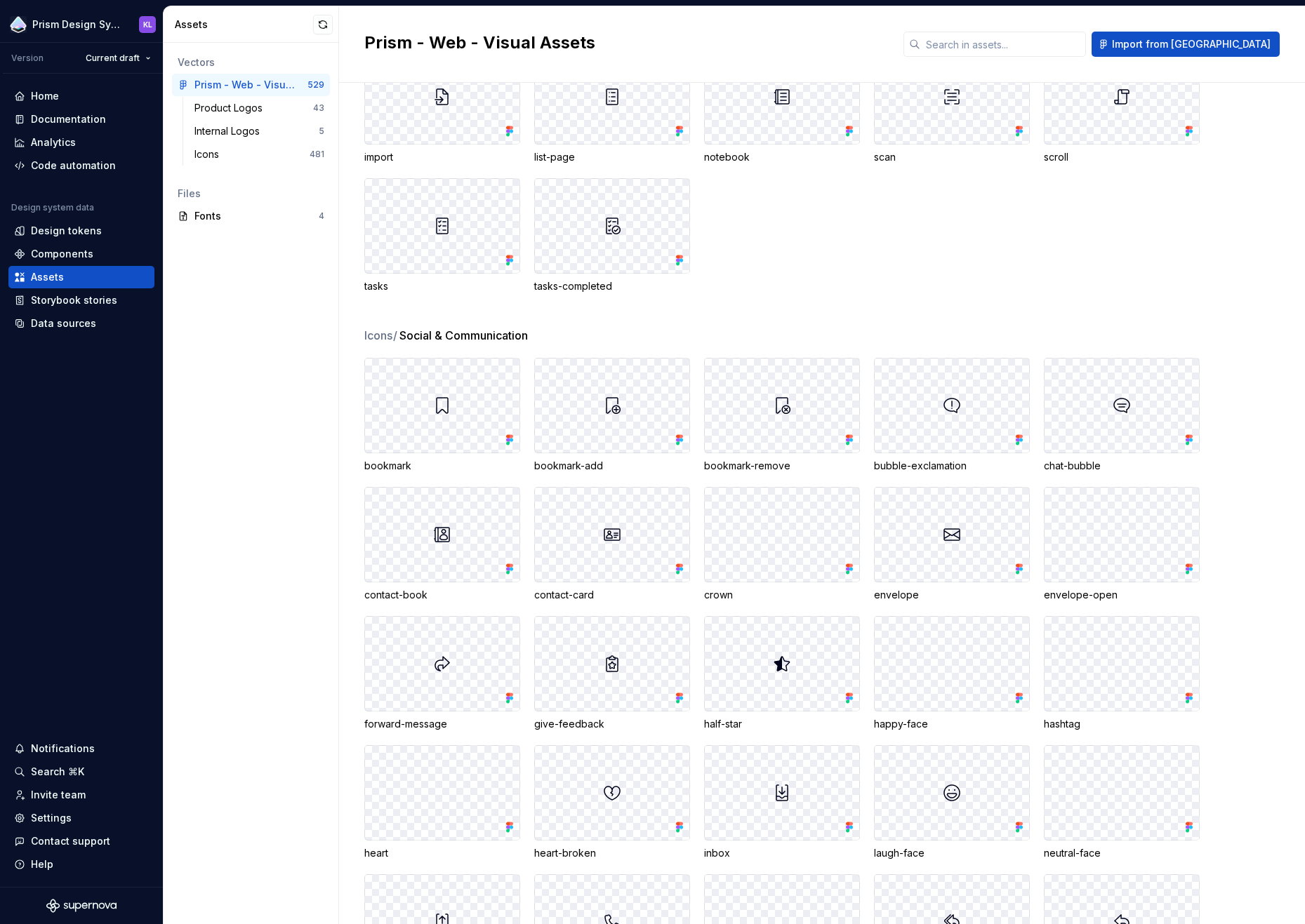
scroll to position [15005, 0]
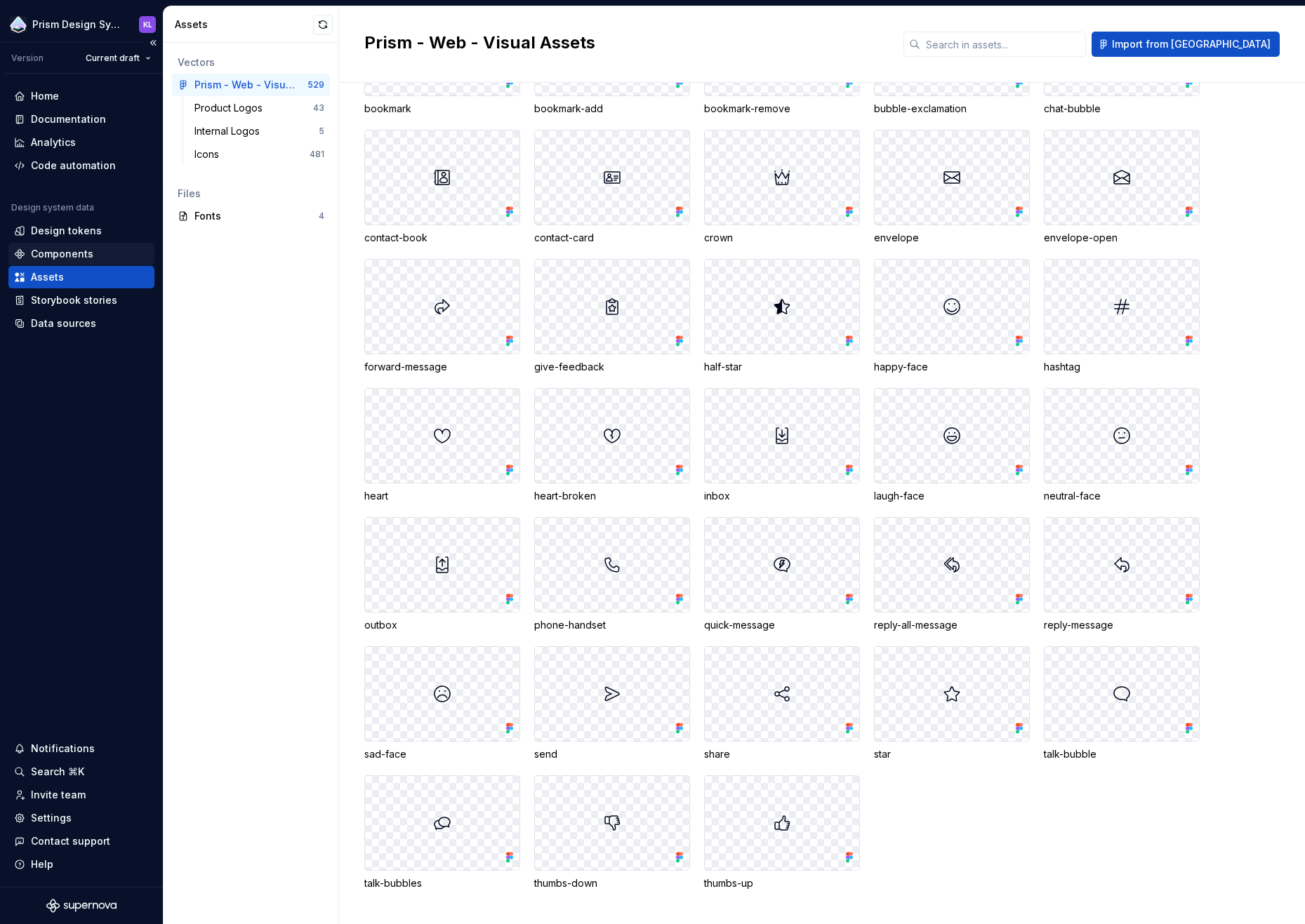
click at [55, 255] on div "Components" at bounding box center [62, 253] width 62 height 14
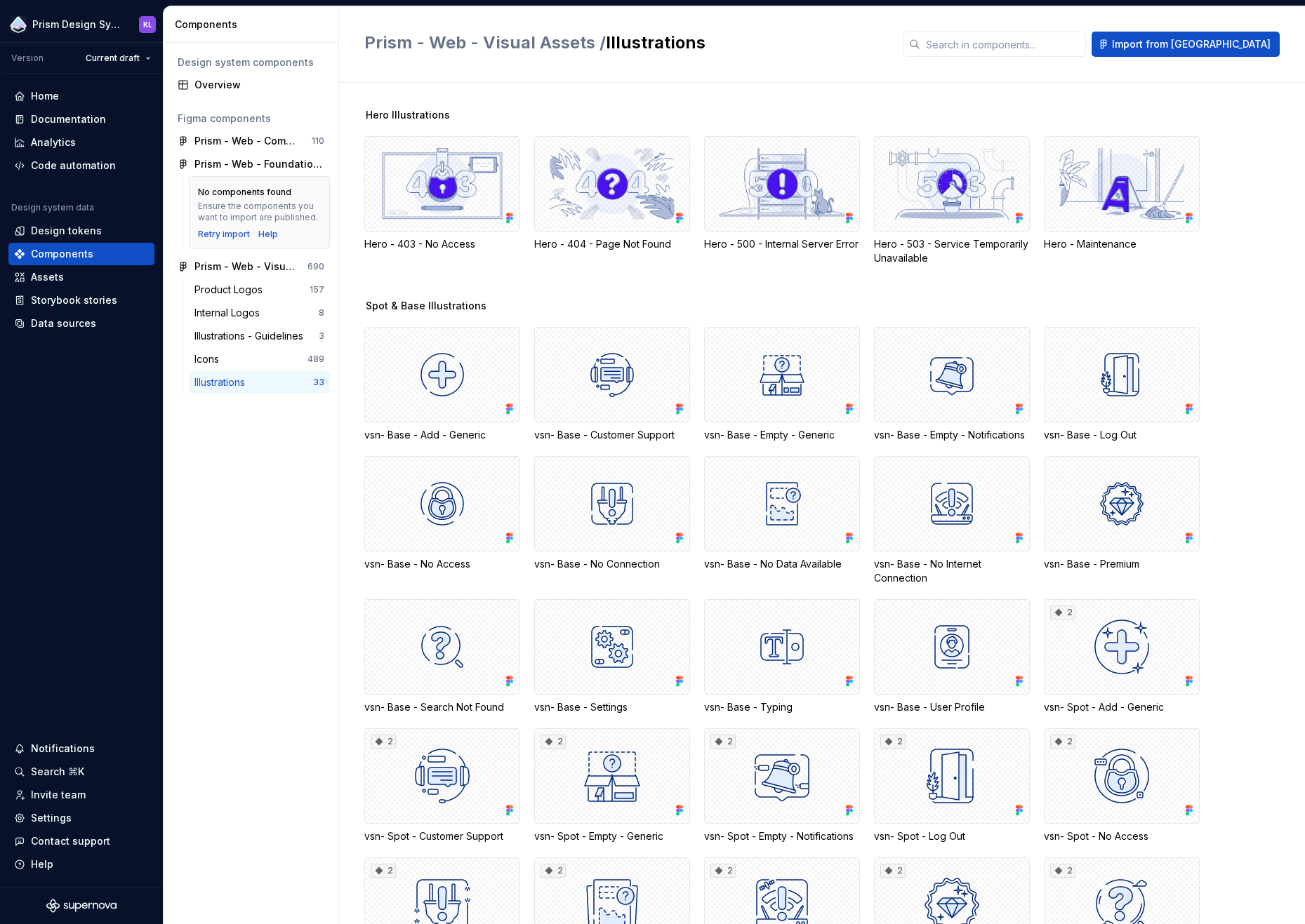
click at [269, 385] on div "Illustrations" at bounding box center [253, 382] width 118 height 14
click at [76, 318] on div "Data sources" at bounding box center [64, 323] width 65 height 14
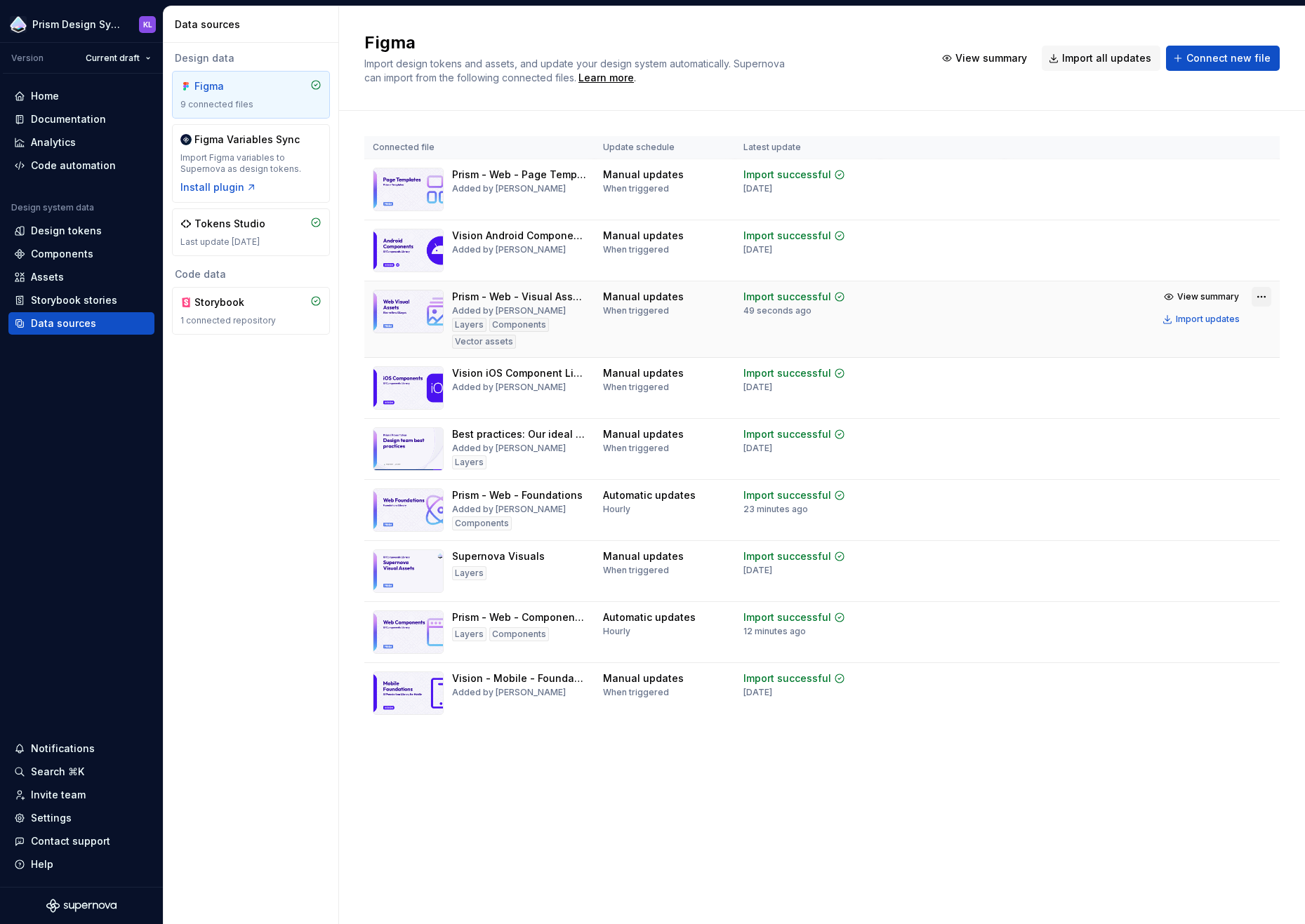
click at [1258, 295] on html "Prism Design System KL Version Current draft Home Documentation Analytics Code …" at bounding box center [652, 462] width 1305 height 924
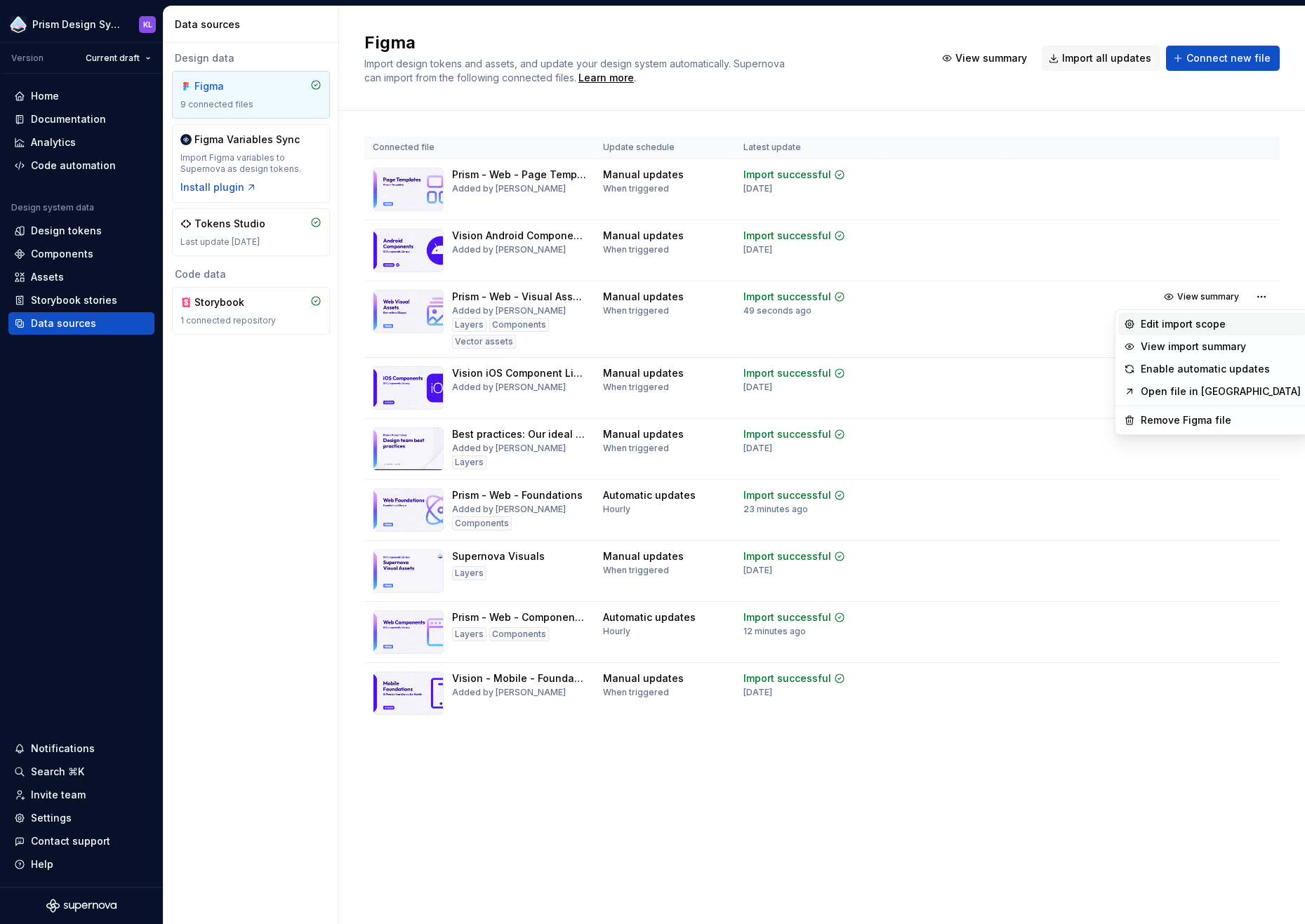
click at [1224, 324] on div "Edit import scope" at bounding box center [1221, 324] width 160 height 14
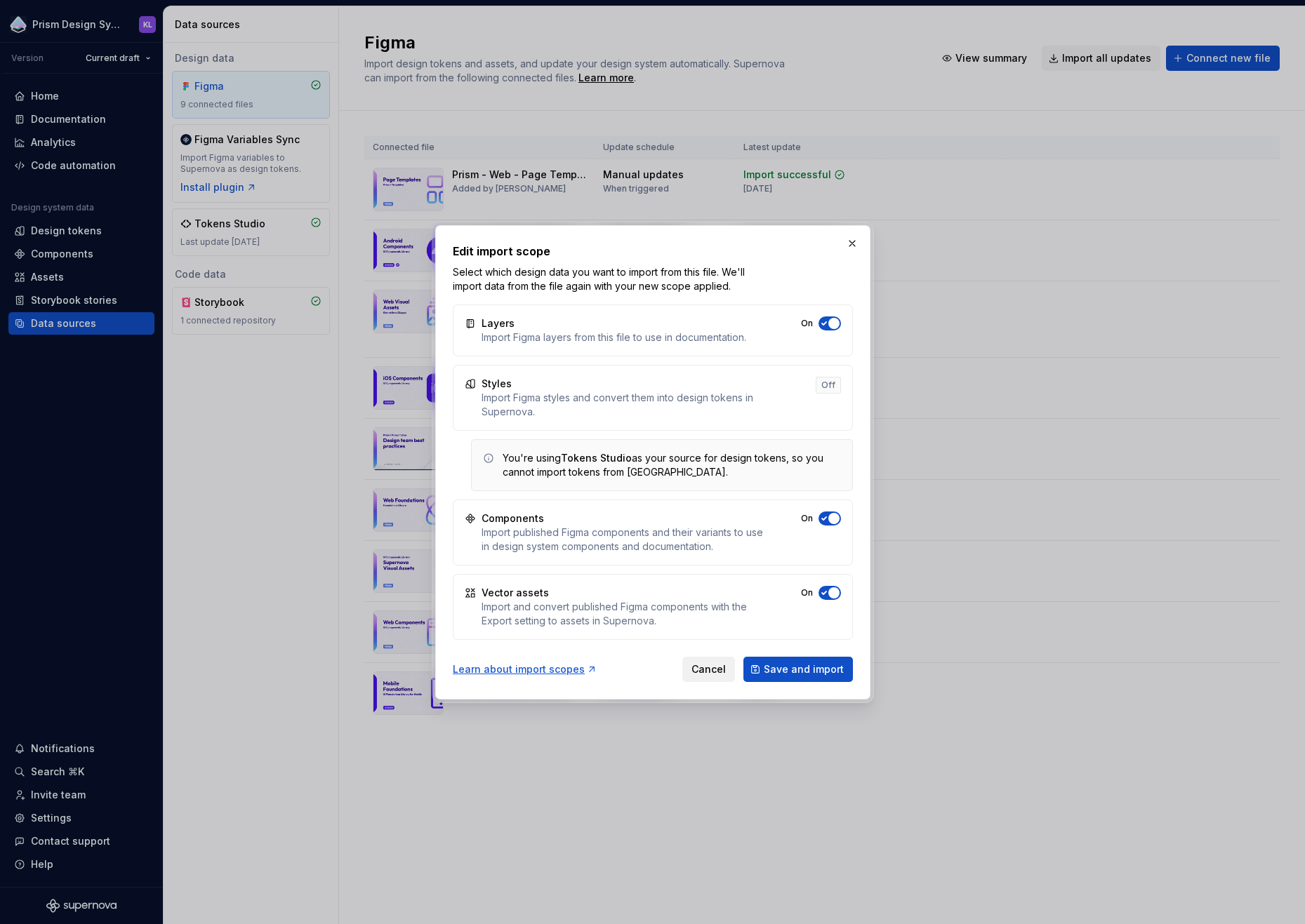
click at [700, 671] on span "Cancel" at bounding box center [708, 669] width 34 height 14
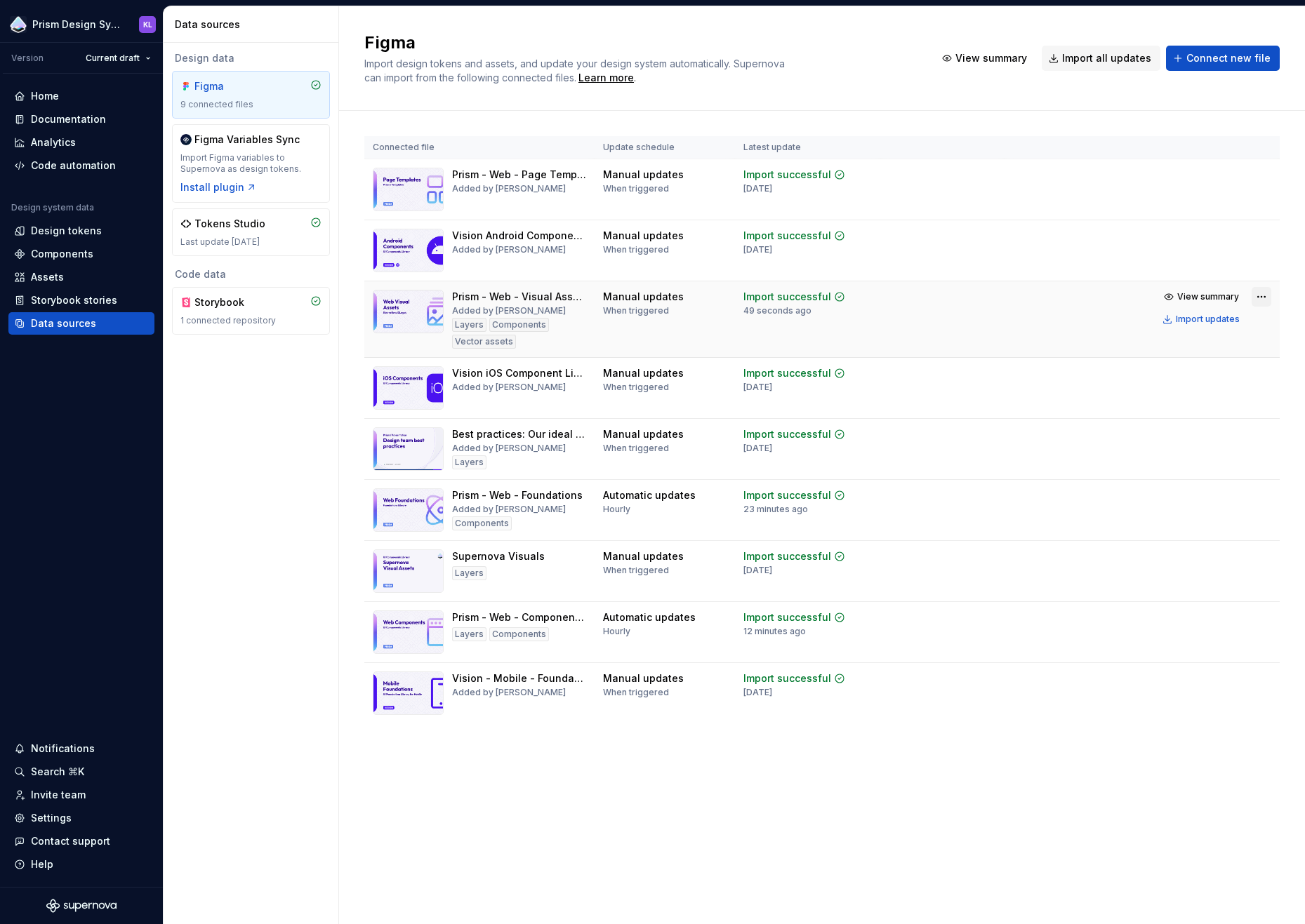
click at [1259, 295] on html "Prism Design System KL Version Current draft Home Documentation Analytics Code …" at bounding box center [652, 462] width 1305 height 924
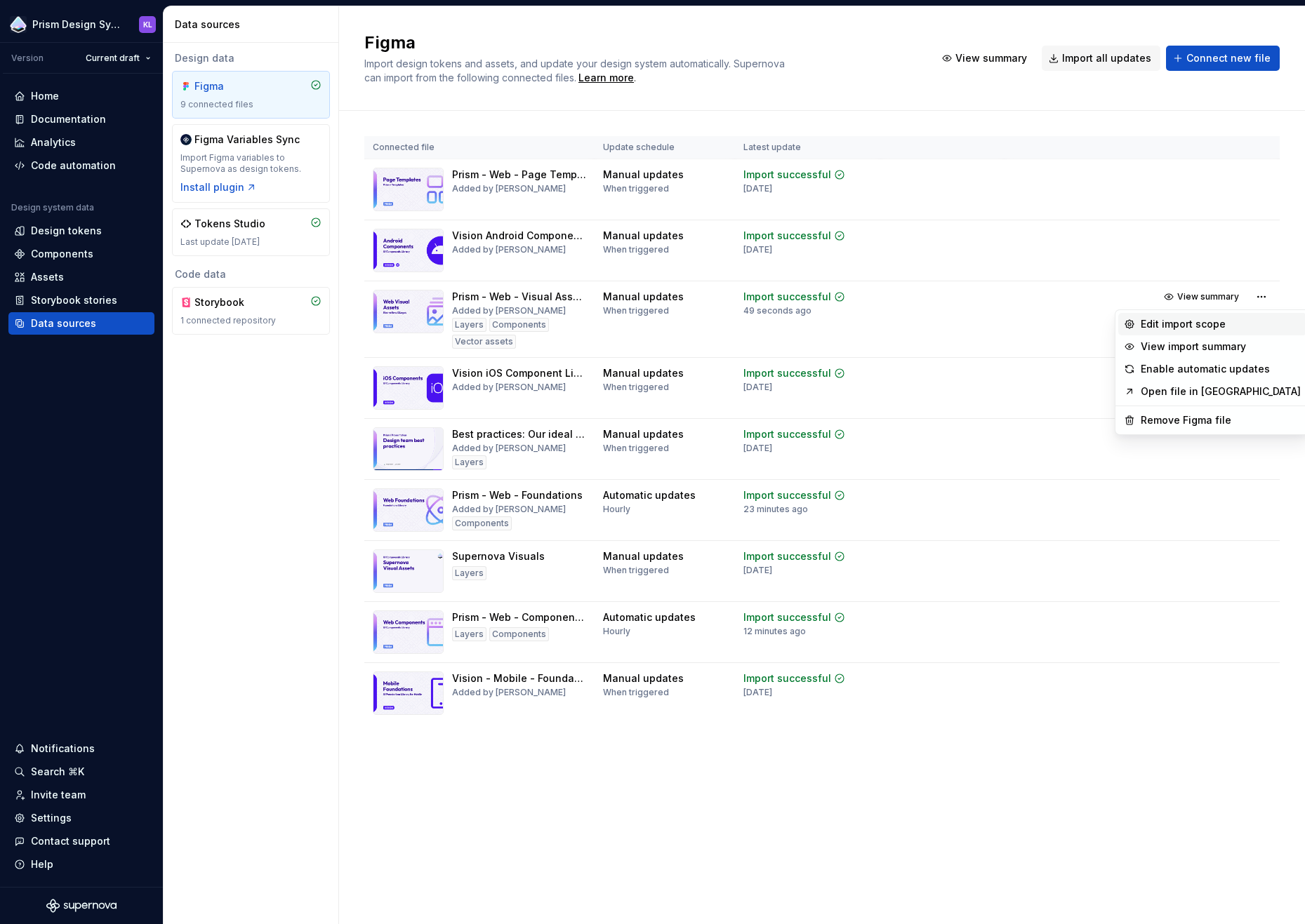
click at [1222, 324] on div "Edit import scope" at bounding box center [1221, 324] width 160 height 14
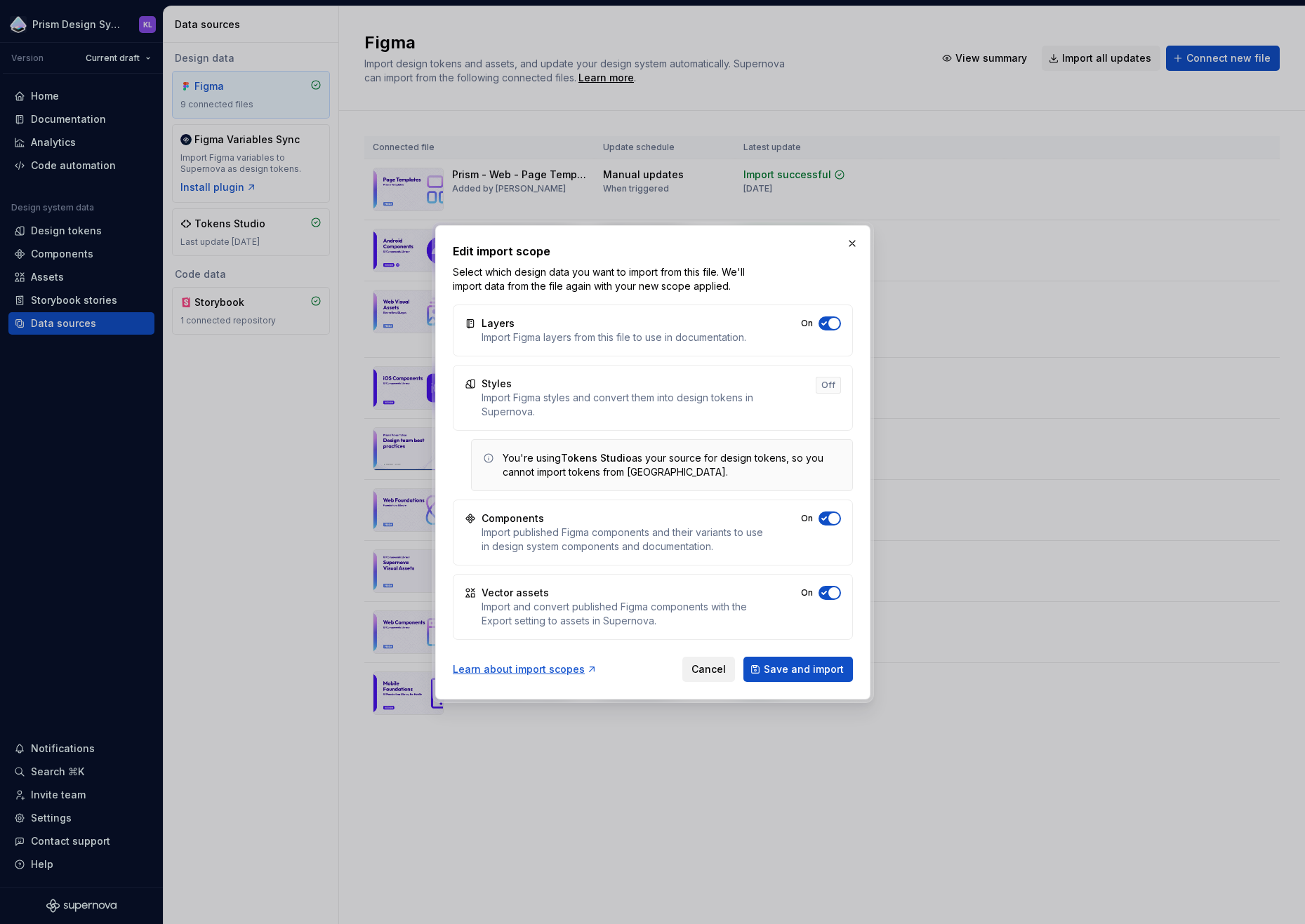
click at [720, 668] on span "Cancel" at bounding box center [708, 669] width 34 height 14
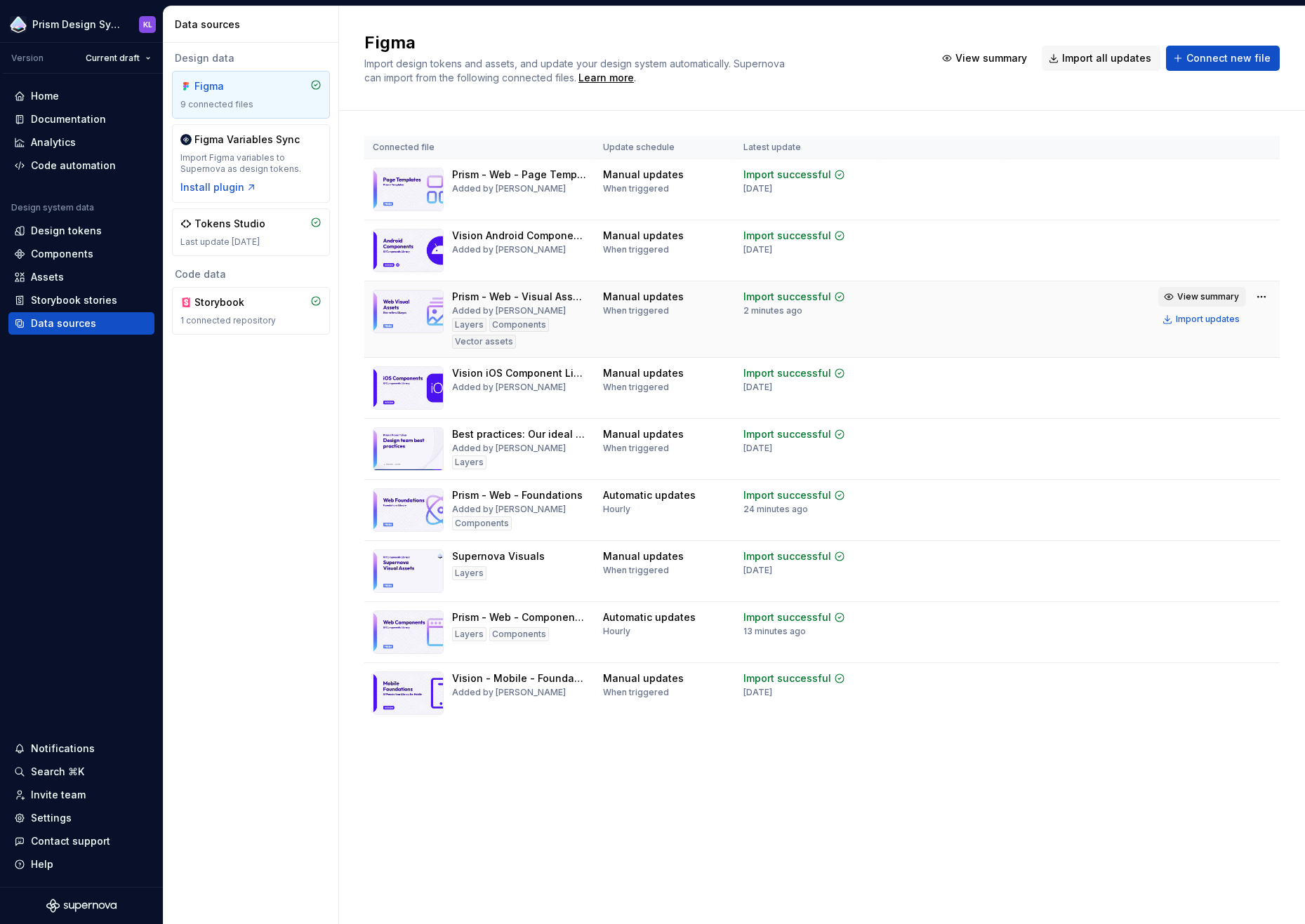
click at [1221, 294] on span "View summary" at bounding box center [1208, 296] width 62 height 11
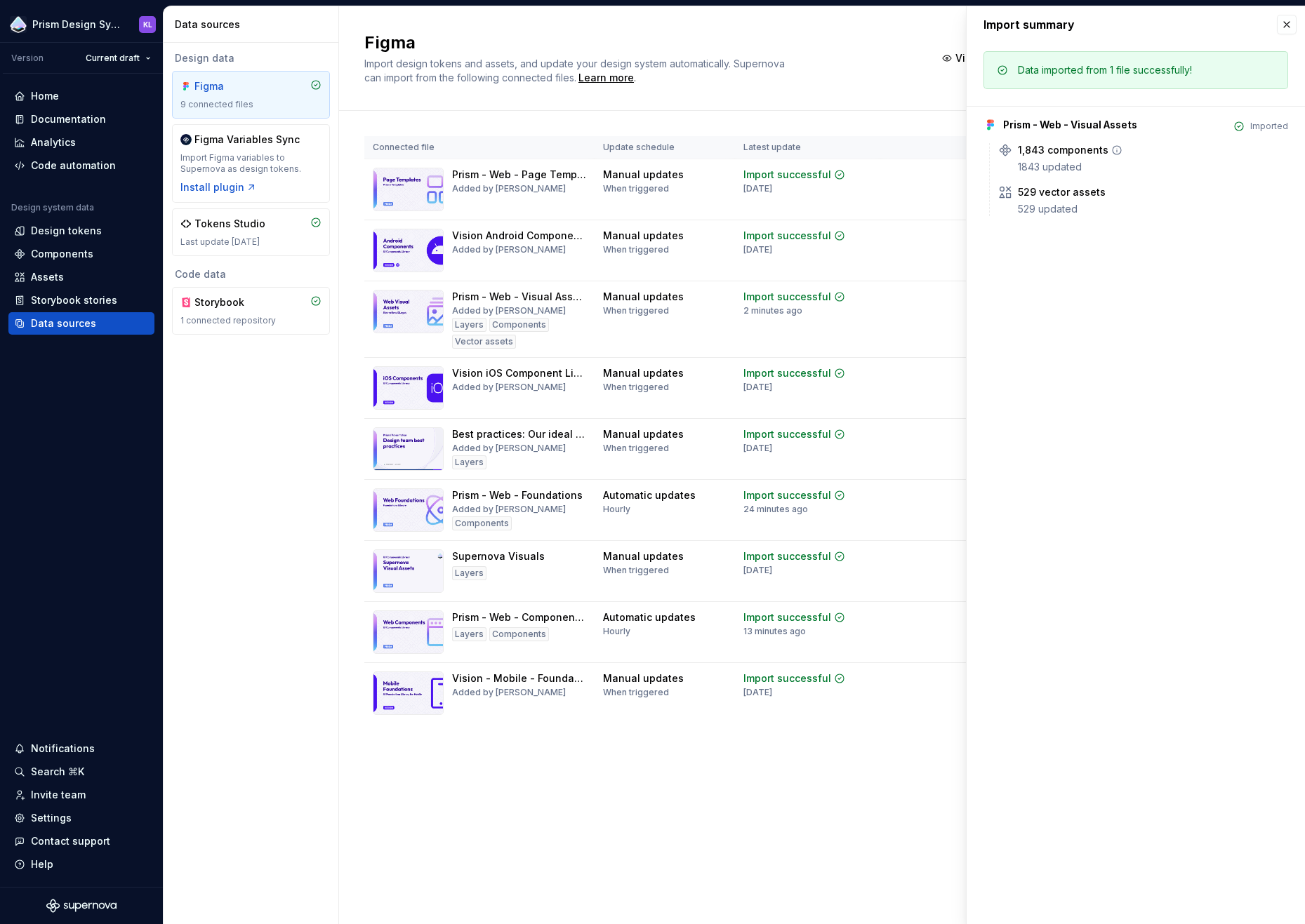
click at [1065, 166] on div "1843 updated" at bounding box center [1153, 166] width 270 height 14
click at [894, 83] on div "Figma Import design tokens and assets, and update your design system automatica…" at bounding box center [641, 58] width 554 height 53
click at [1285, 20] on button "button" at bounding box center [1287, 24] width 20 height 20
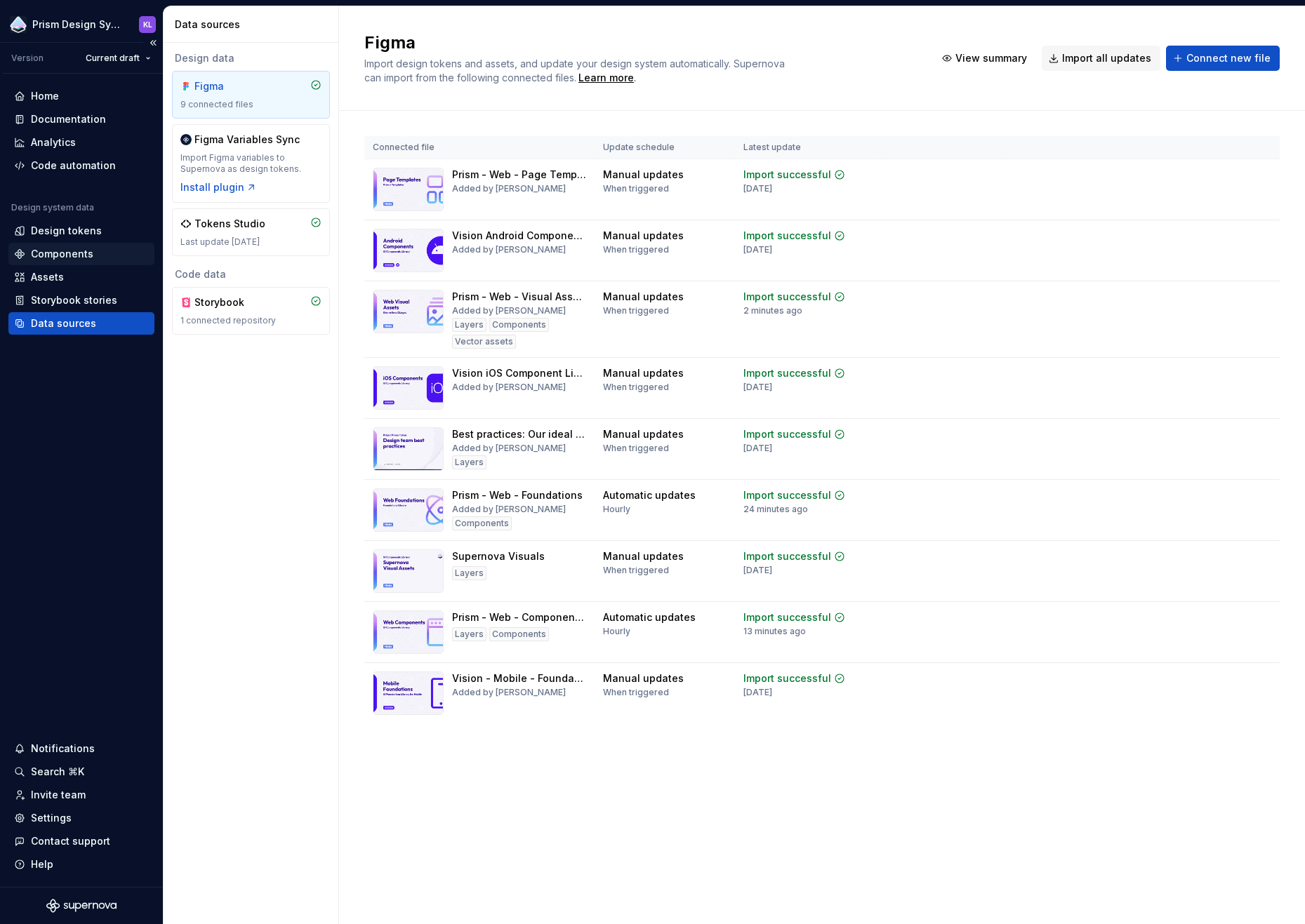
click at [79, 248] on div "Components" at bounding box center [62, 253] width 62 height 14
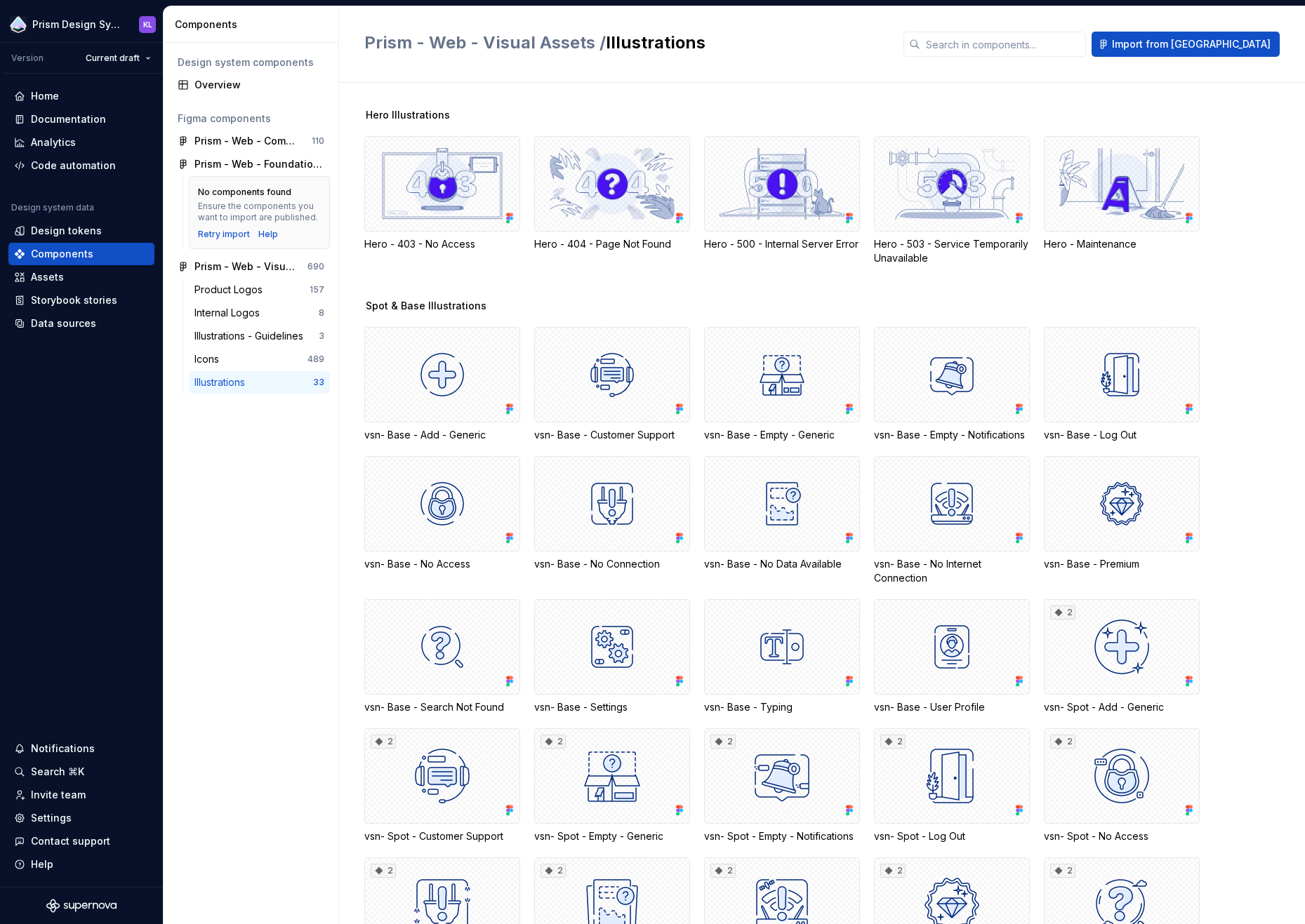
click at [288, 429] on div "Design system components Overview Figma components Prism - Web - Component Libr…" at bounding box center [251, 483] width 175 height 881
click at [1232, 223] on div "Hero - 403 - No Access Hero - 404 - Page Not Found Hero - 500 - Internal Server…" at bounding box center [835, 201] width 941 height 129
